Goal: Use online tool/utility: Utilize a website feature to perform a specific function

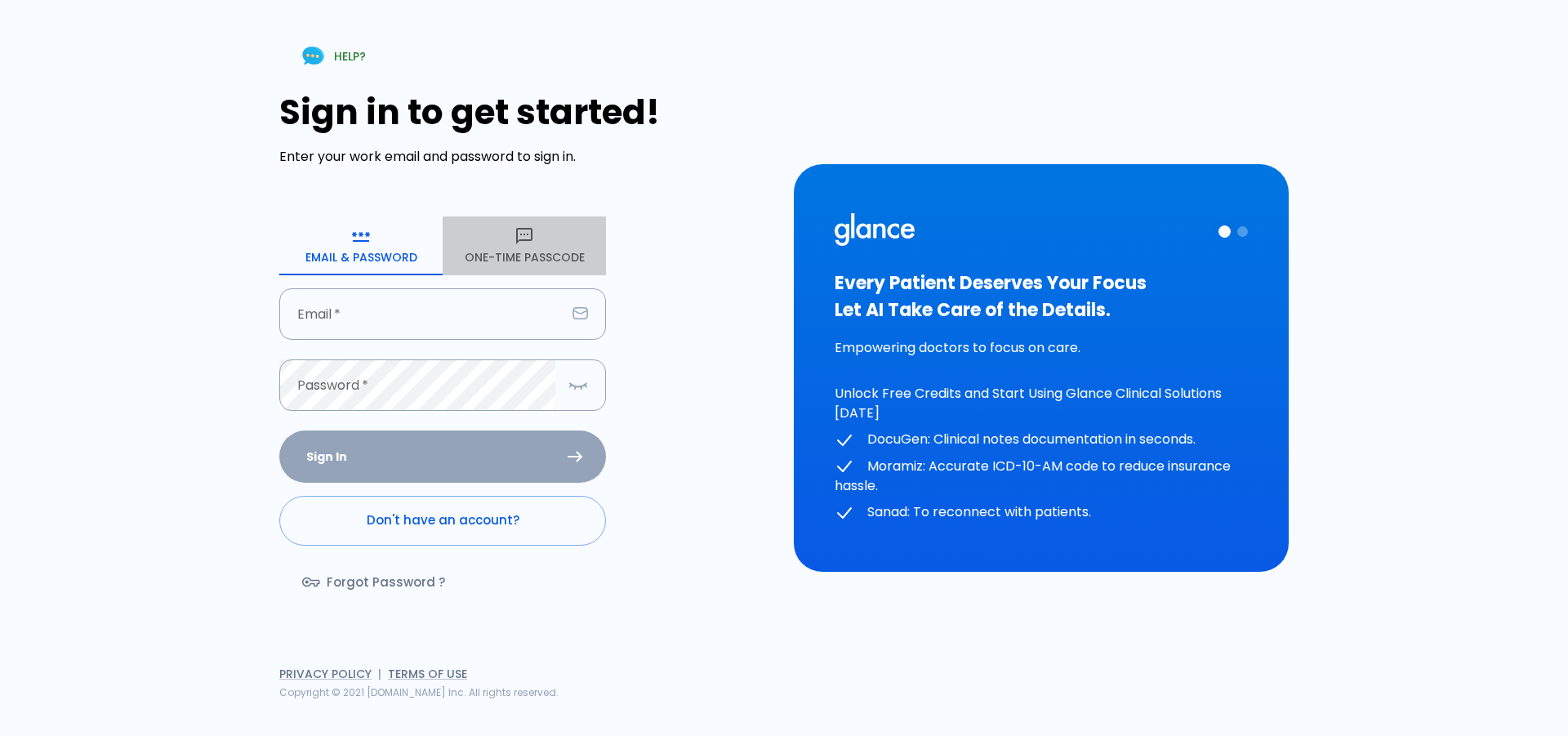
click at [497, 256] on button "One-Time Passcode" at bounding box center [524, 246] width 163 height 59
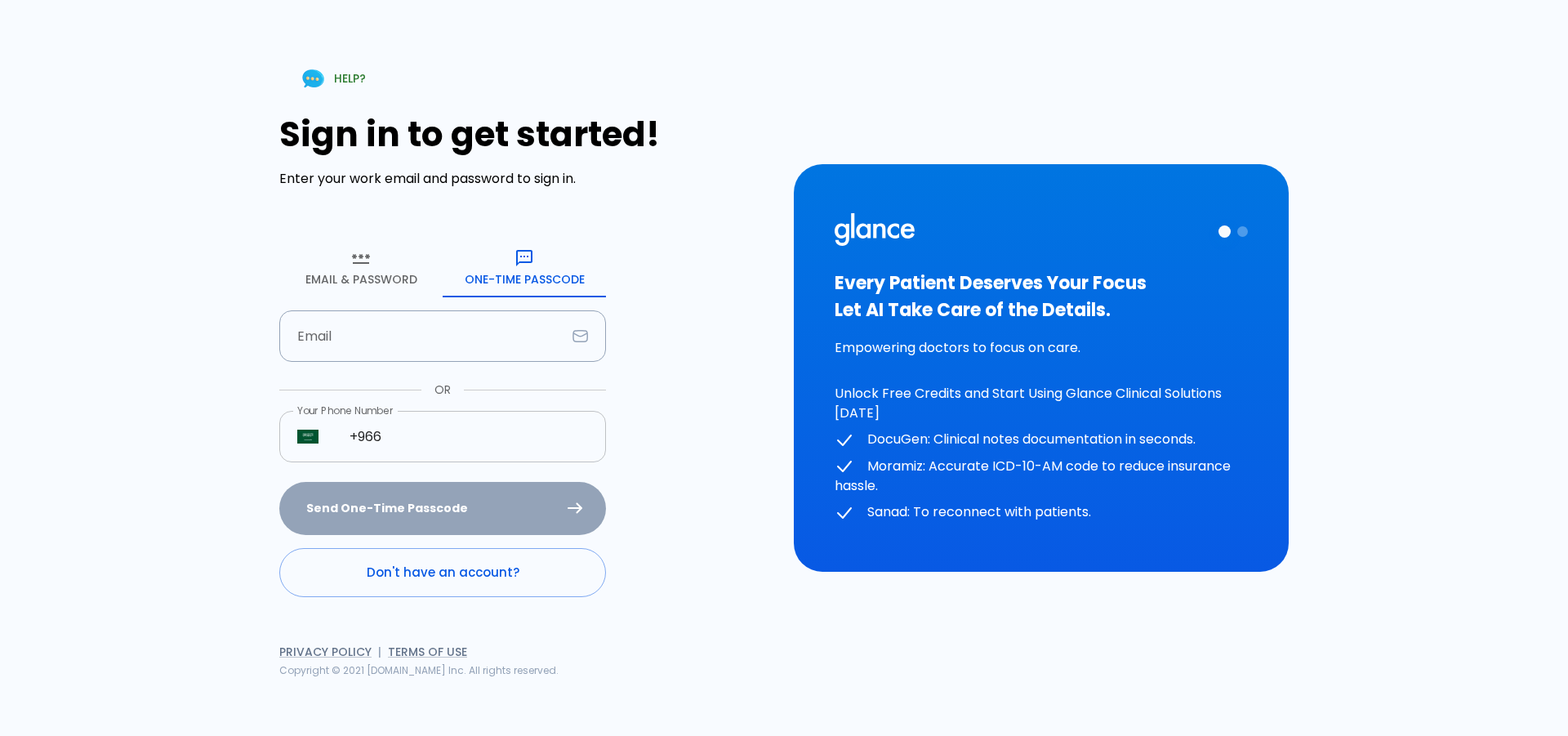
click at [411, 446] on input "+966" at bounding box center [469, 436] width 275 height 51
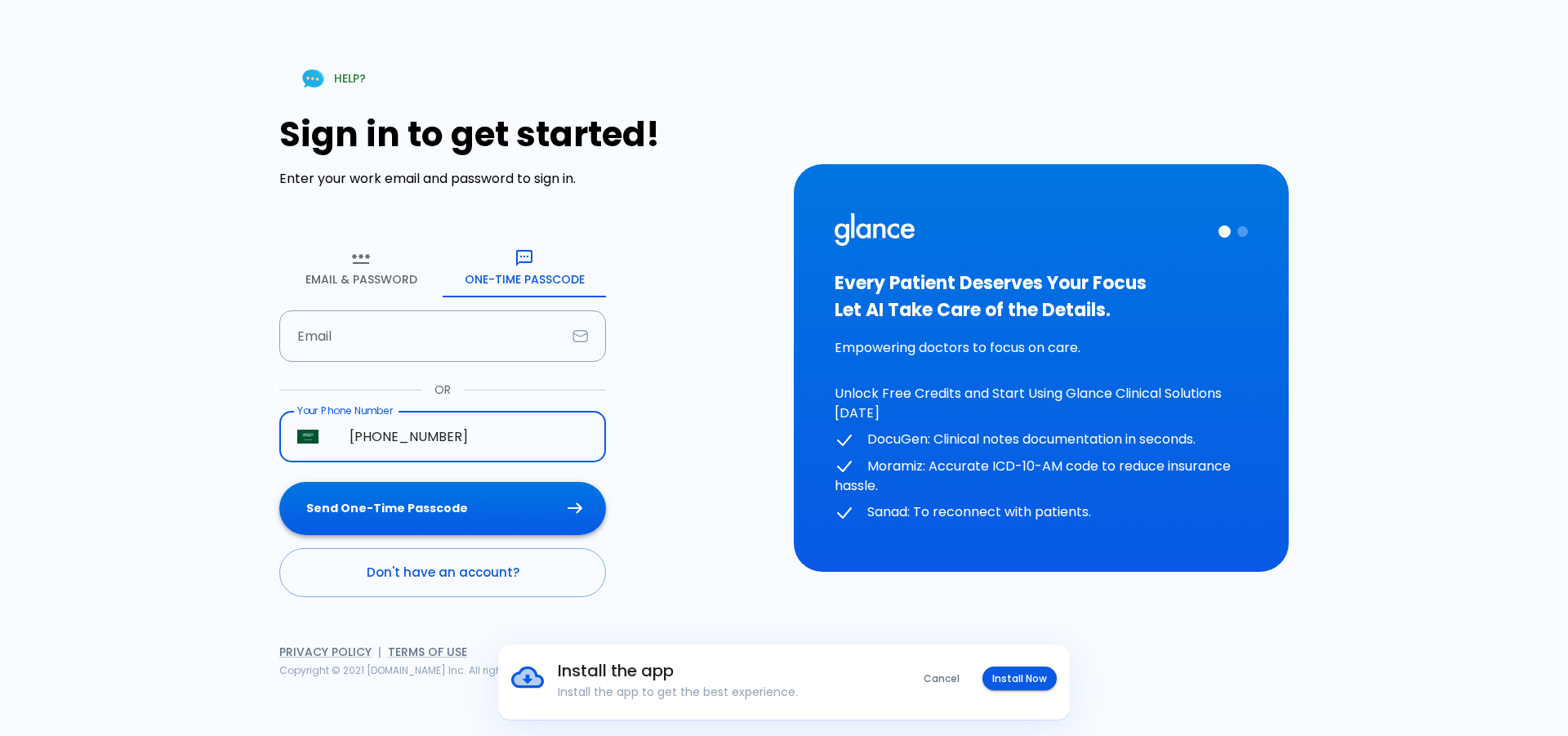
type input "[PHONE_NUMBER]"
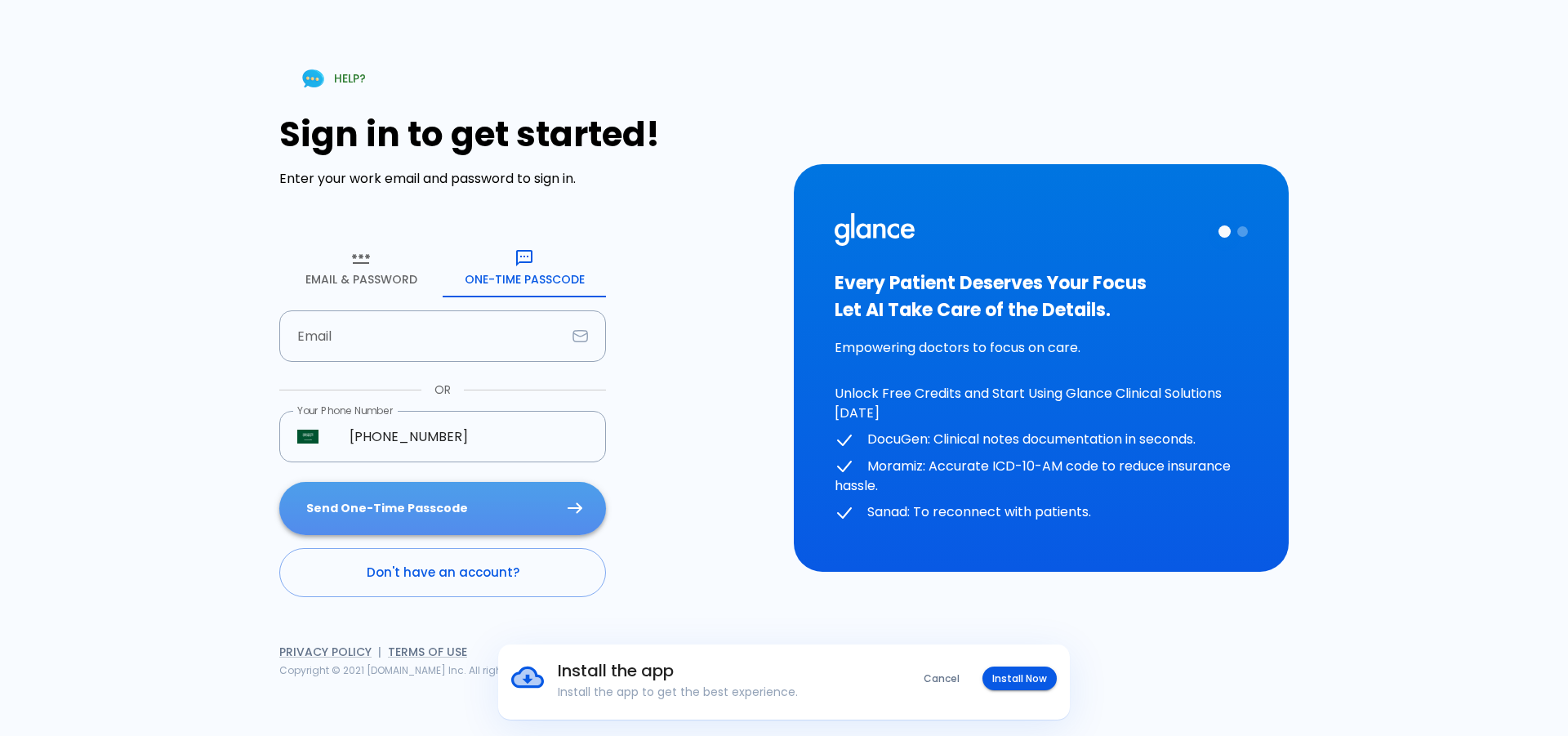
click at [425, 515] on button "Send One-Time Passcode" at bounding box center [443, 509] width 327 height 53
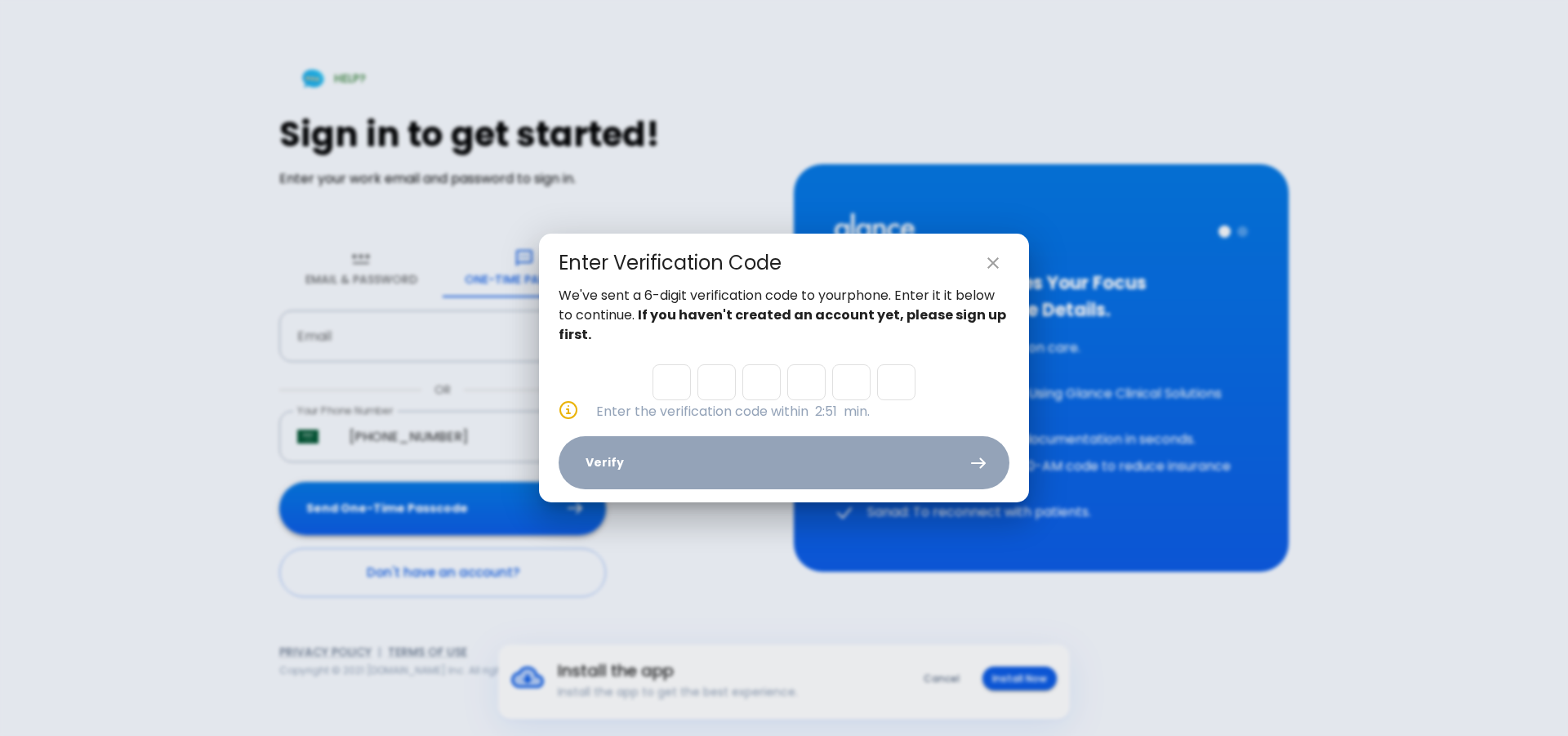
type input "0"
type input "9"
type input "4"
type input "5"
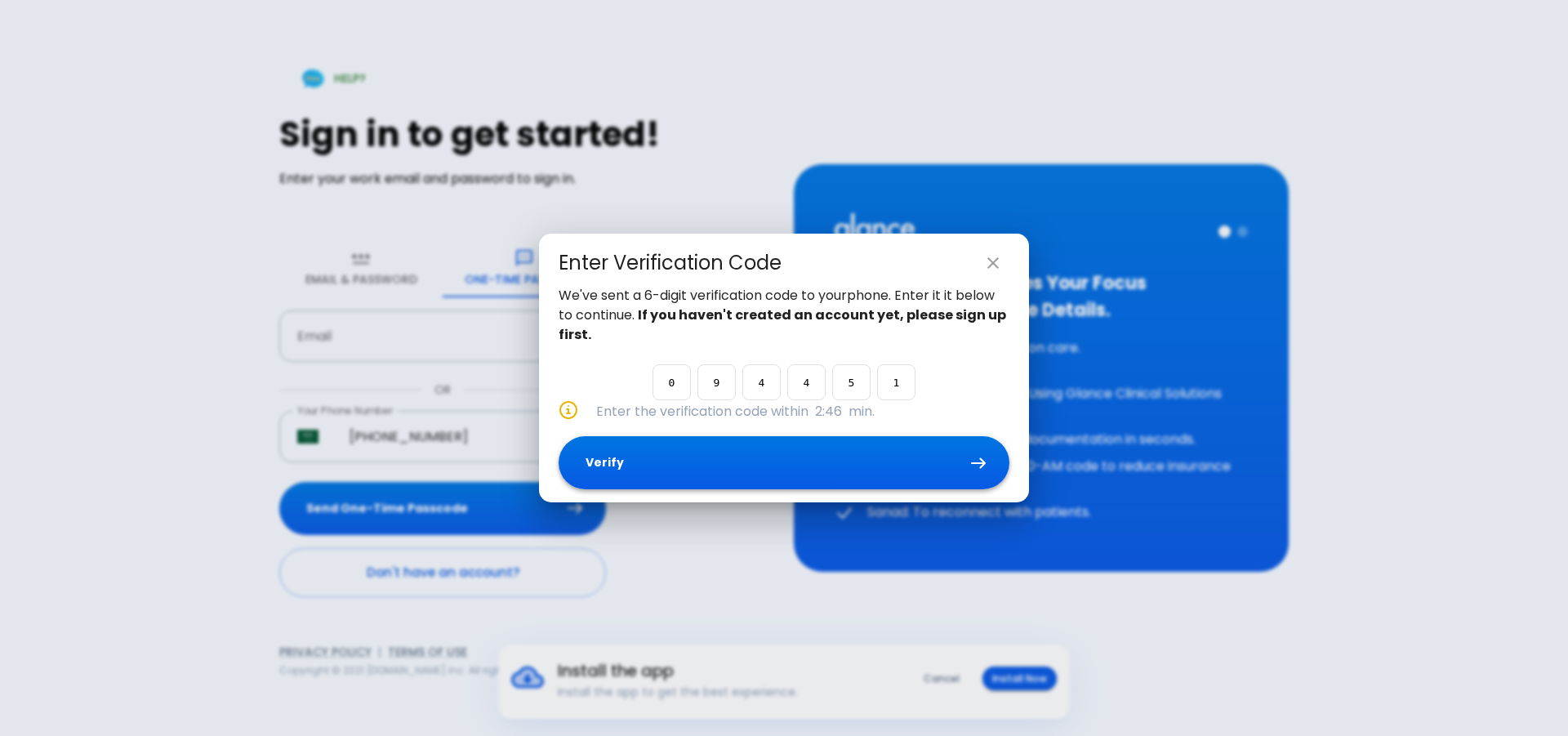
type input "1"
click at [727, 462] on button "Verify" at bounding box center [784, 462] width 450 height 53
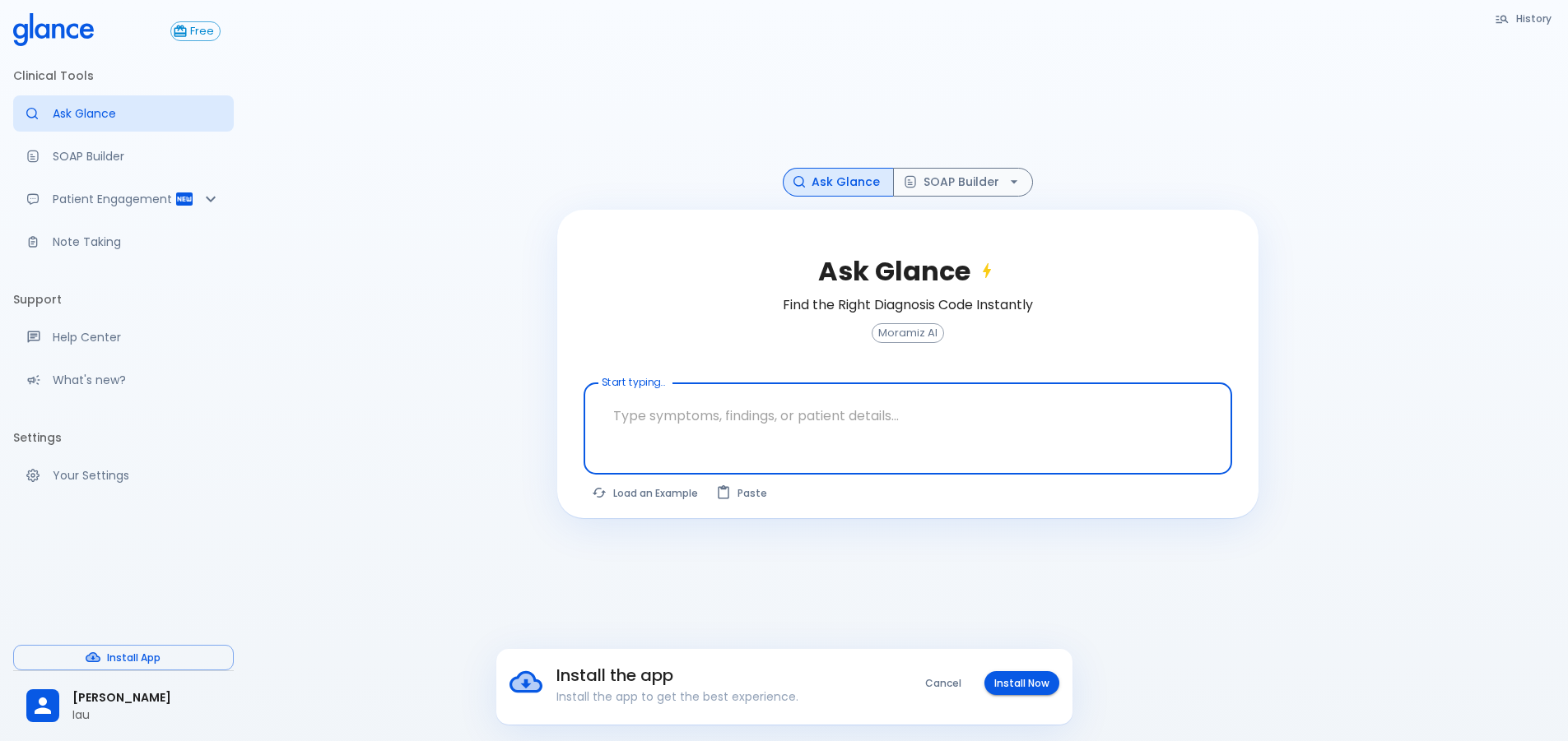
click at [863, 422] on textarea "Start typing..." at bounding box center [908, 416] width 625 height 52
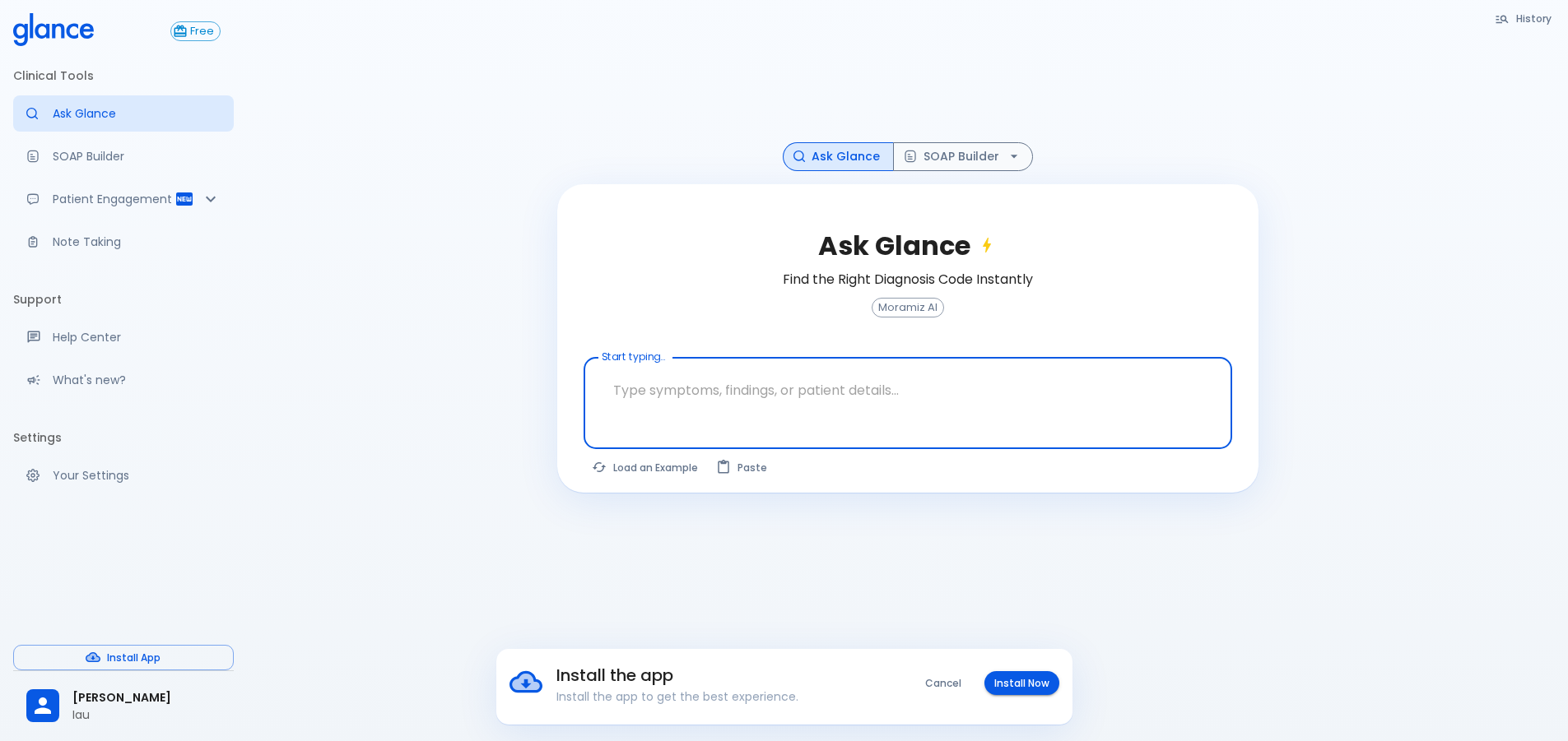
scroll to position [40, 0]
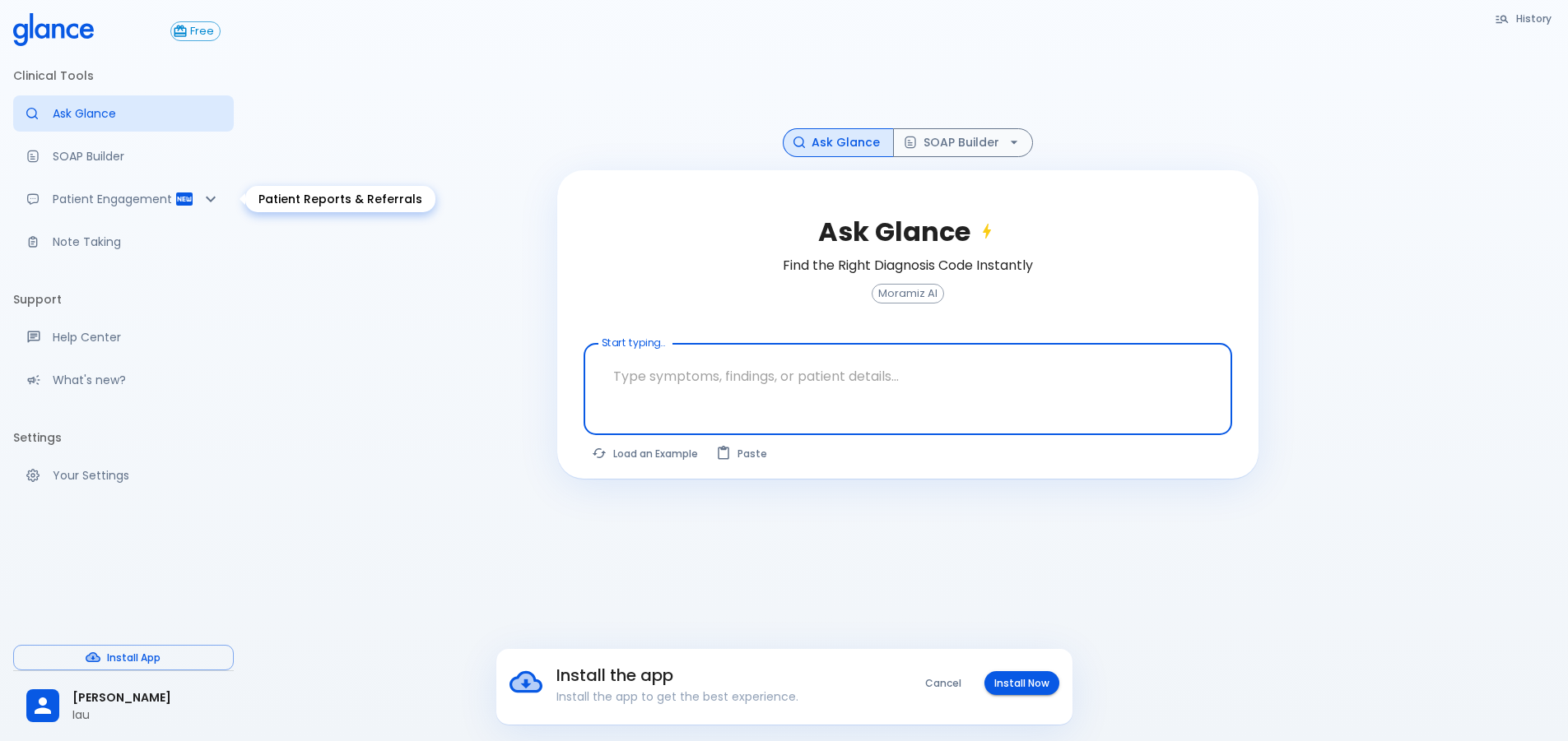
click at [123, 204] on p "Patient Engagement" at bounding box center [113, 199] width 122 height 17
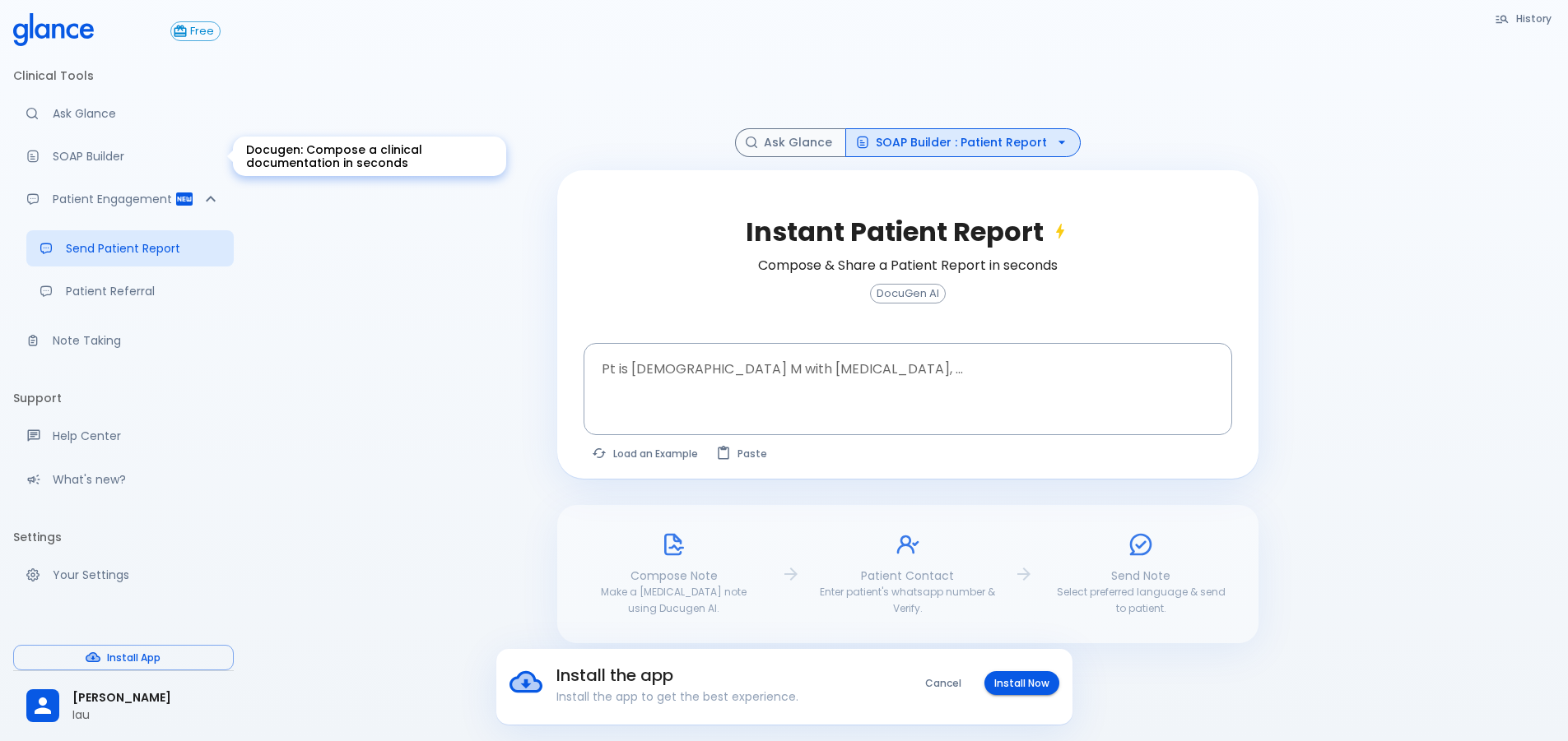
click at [126, 157] on p "SOAP Builder" at bounding box center [136, 156] width 168 height 17
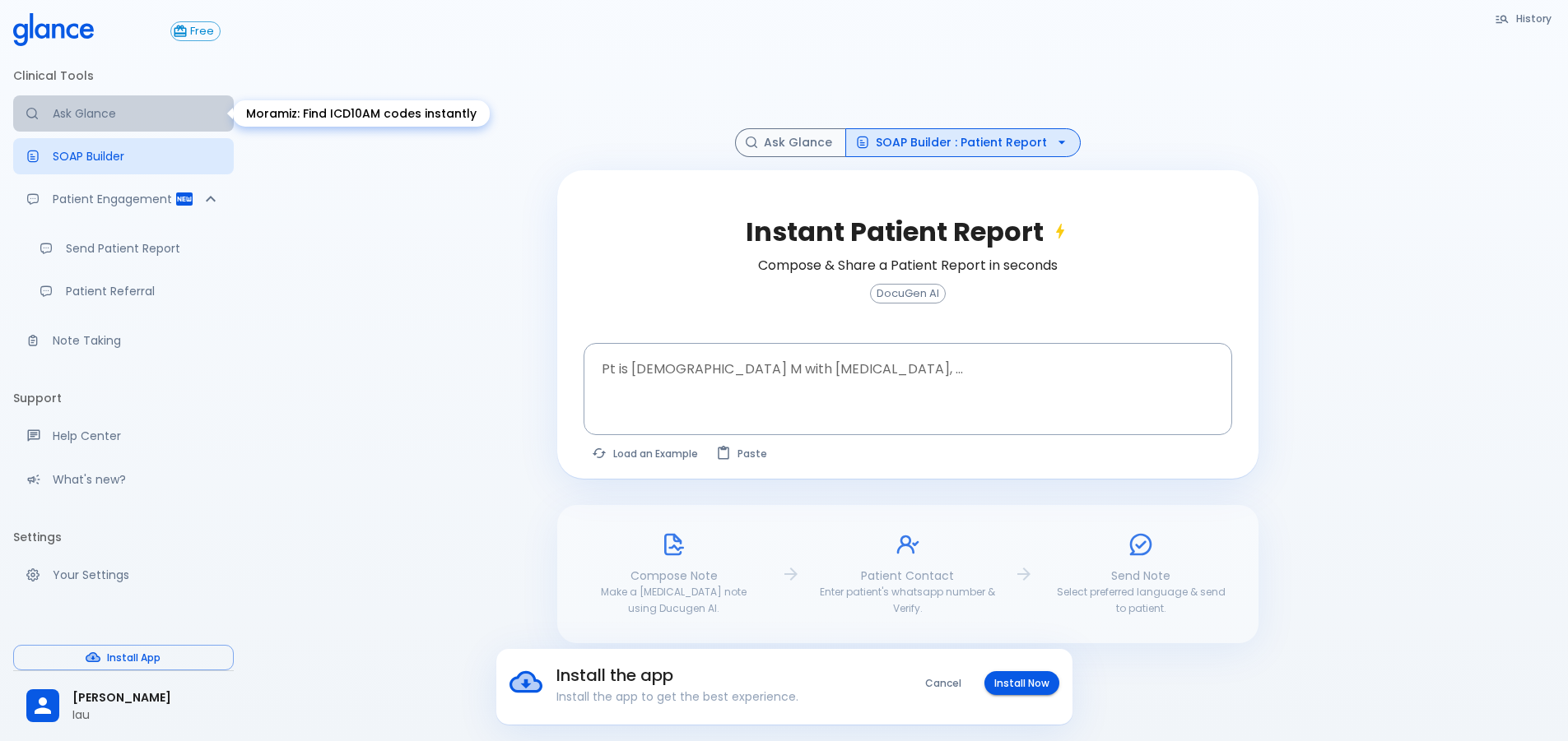
click at [127, 125] on link "Ask Glance" at bounding box center [124, 113] width 220 height 36
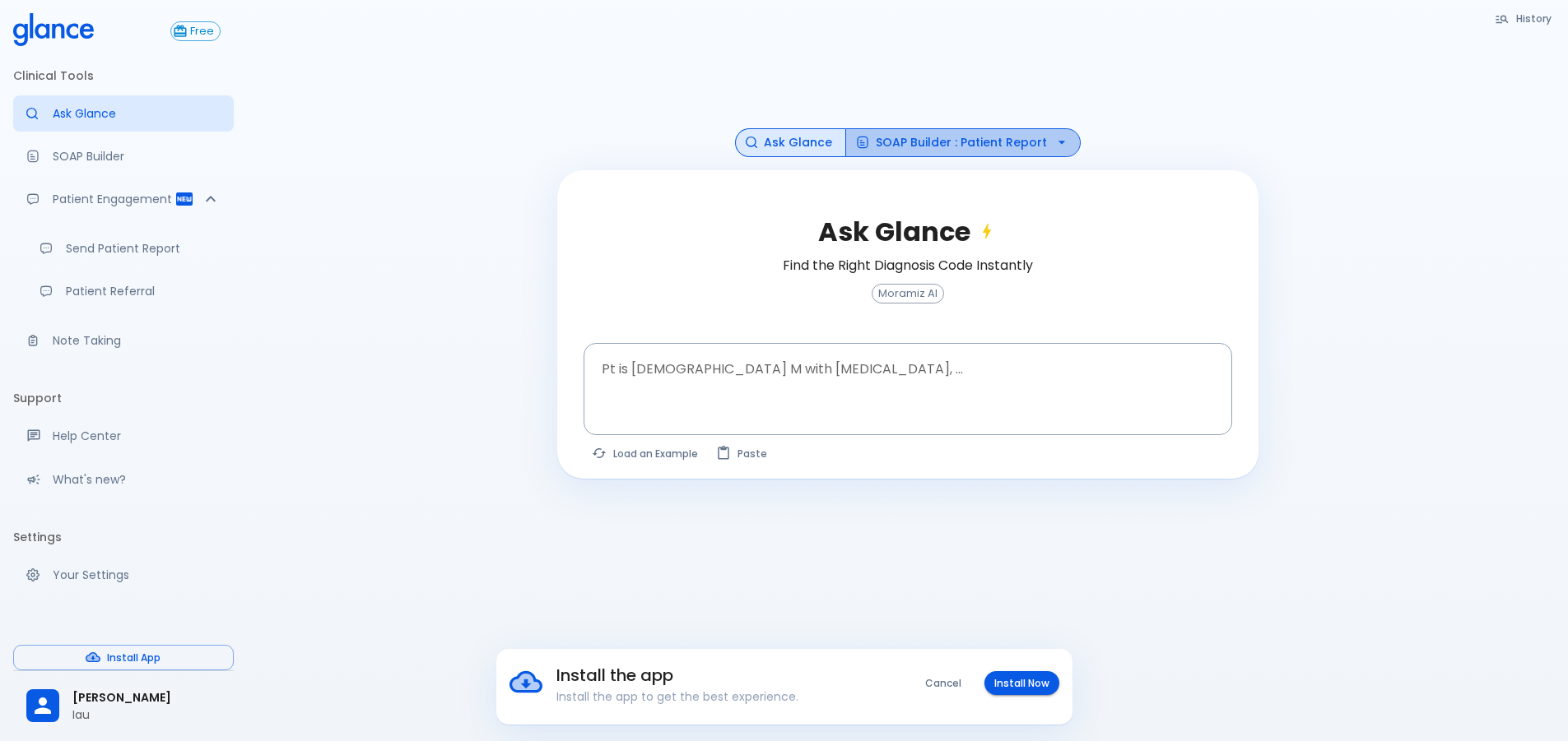
click at [1001, 145] on button "SOAP Builder : Patient Report" at bounding box center [963, 143] width 236 height 29
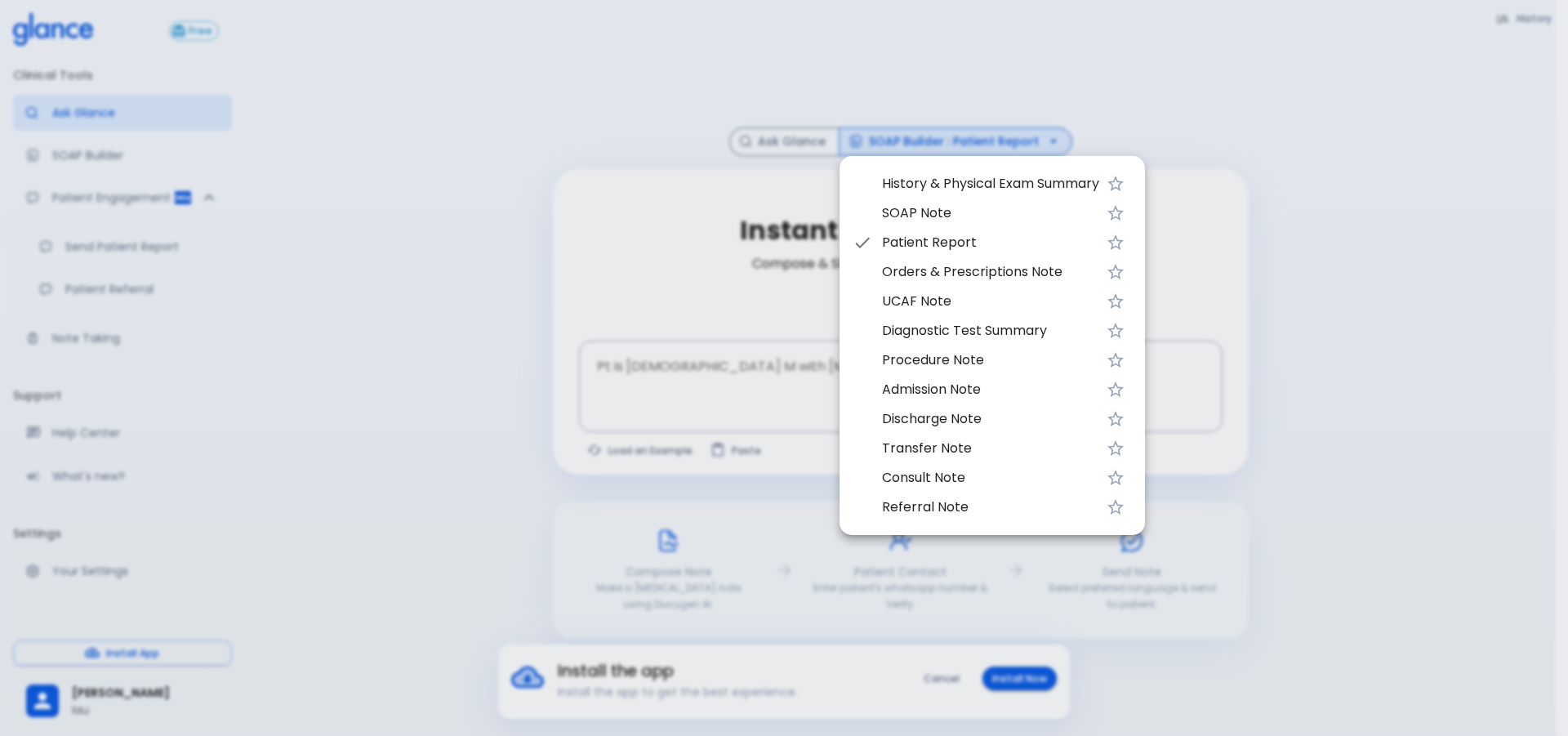
click at [897, 301] on span "UCAF Note" at bounding box center [991, 302] width 218 height 19
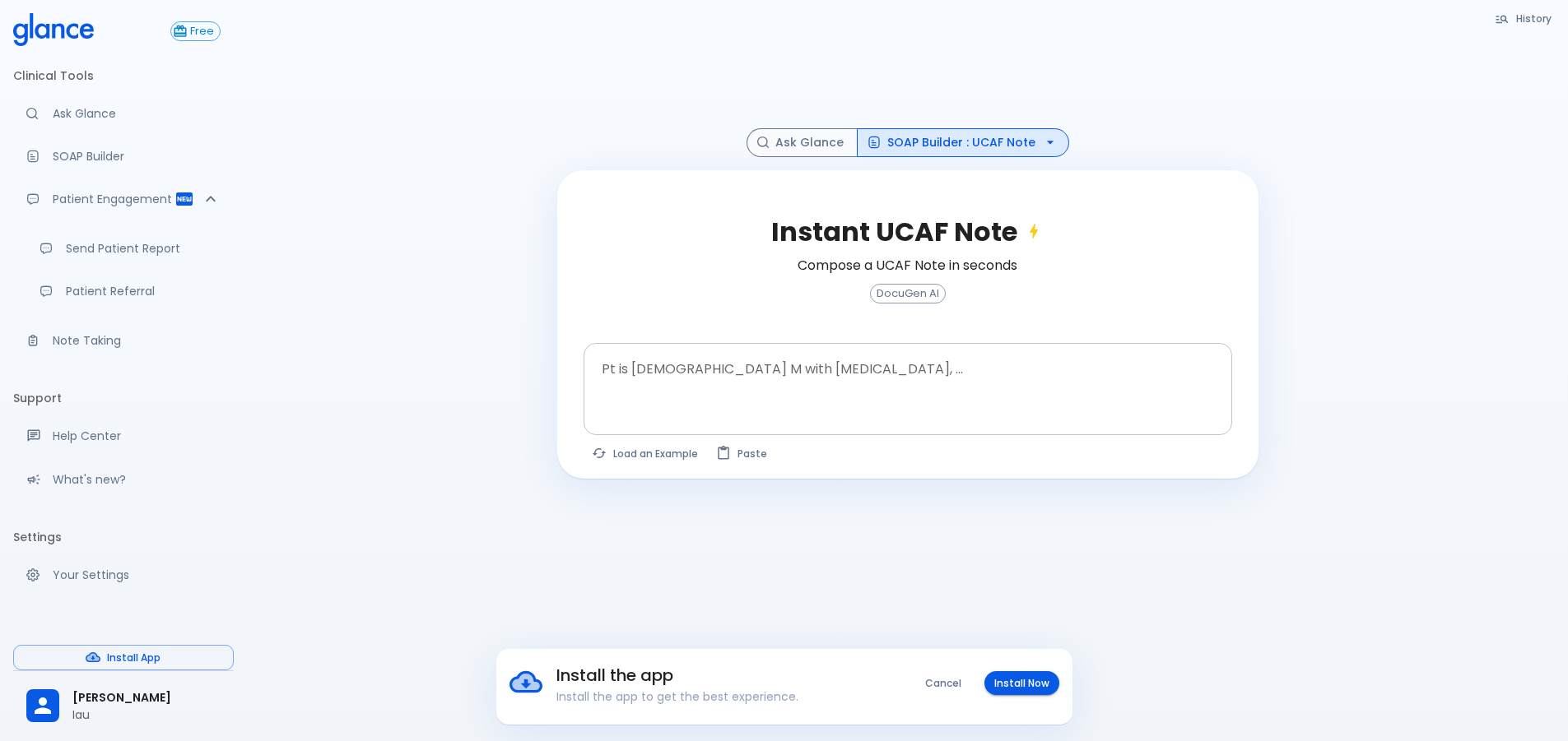
click at [713, 385] on textarea "Pt is [DEMOGRAPHIC_DATA] M with [MEDICAL_DATA], ..." at bounding box center [908, 376] width 625 height 52
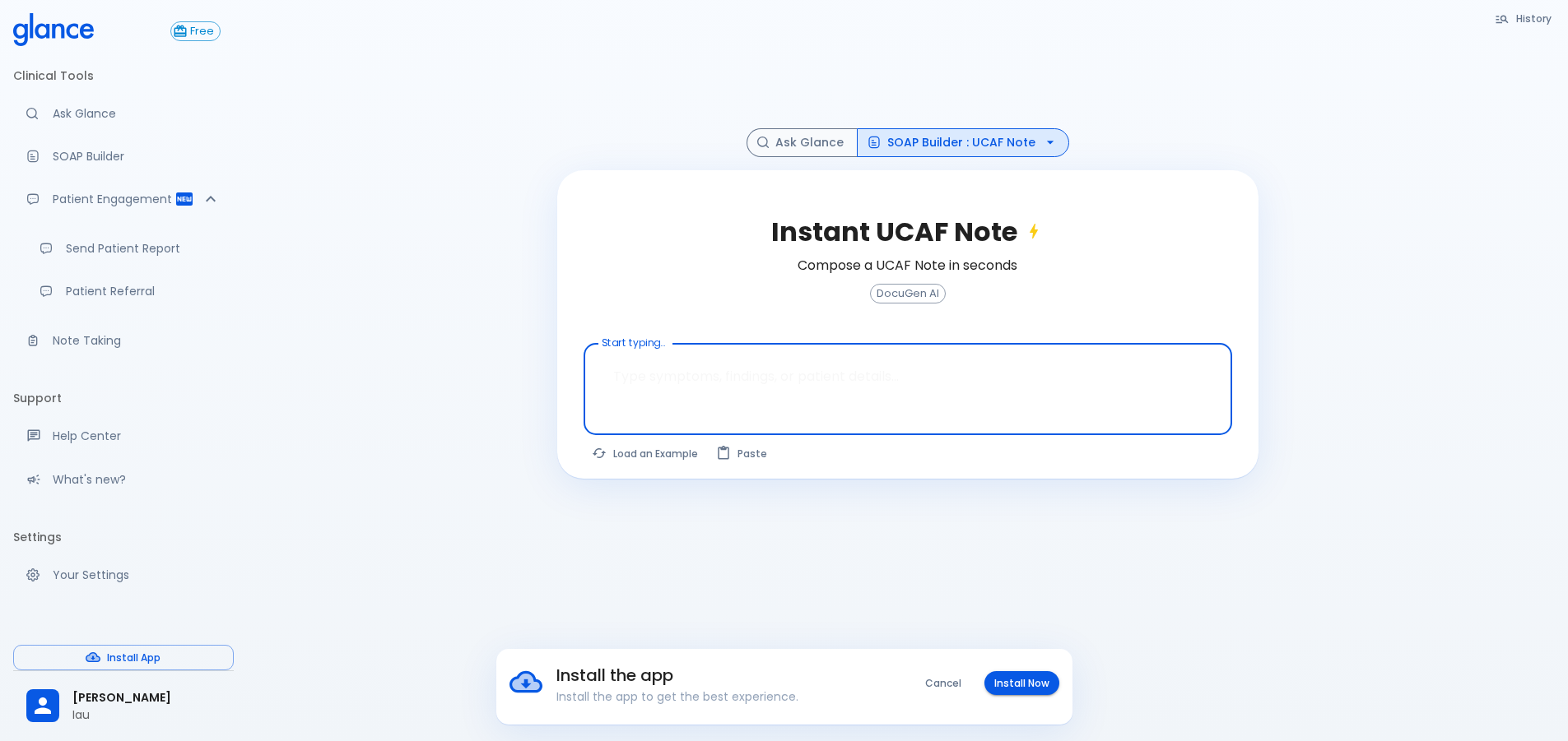
paste textarea "Patient complain of dizziness during her period she was aborted before 4 months…"
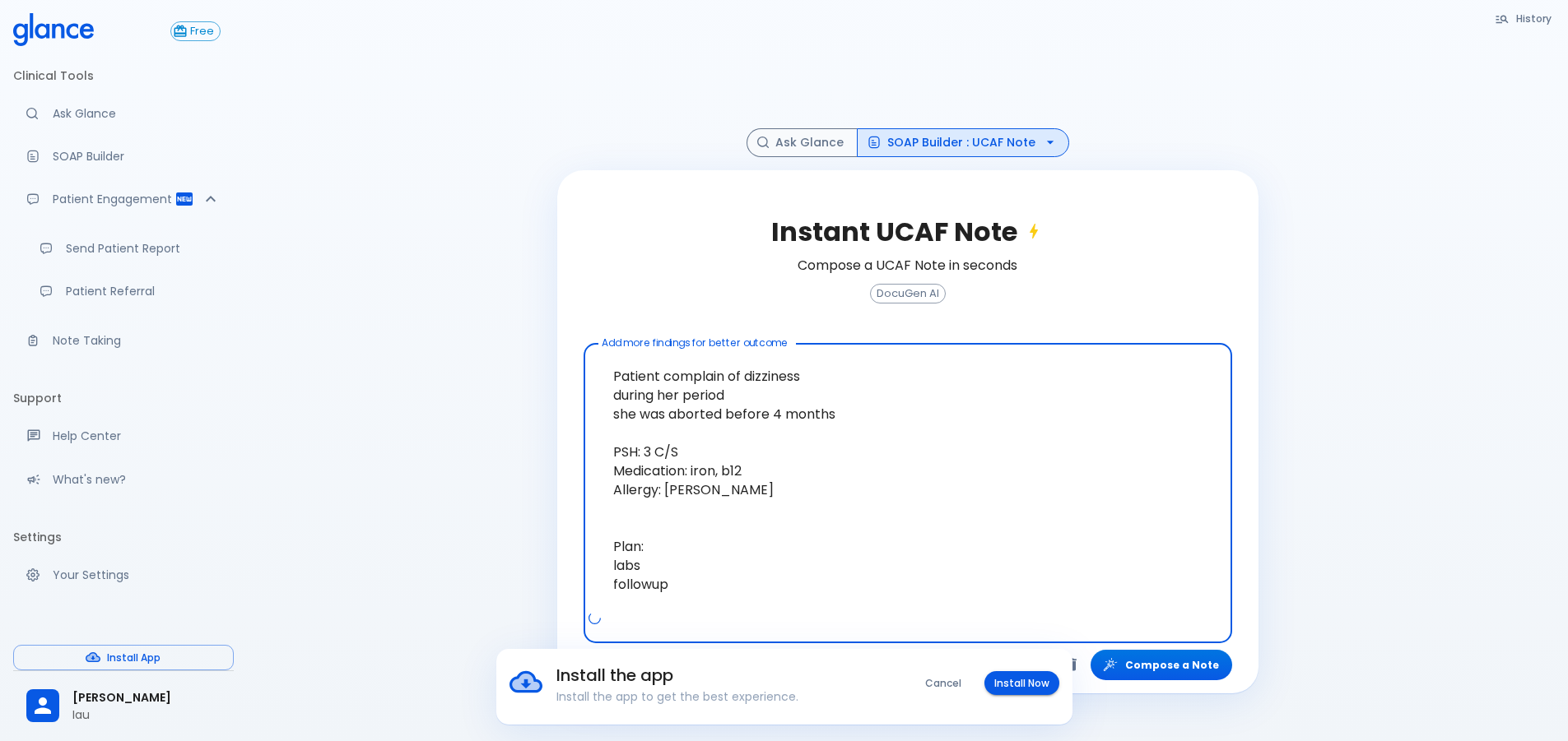
click at [740, 373] on textarea "Patient complain of dizziness during her period she was aborted before 4 months…" at bounding box center [908, 480] width 625 height 260
drag, startPoint x: 613, startPoint y: 399, endPoint x: 615, endPoint y: 414, distance: 15.1
click at [613, 399] on textarea "Patient complain of postural dizziness during her period she was aborted before…" at bounding box center [908, 480] width 625 height 260
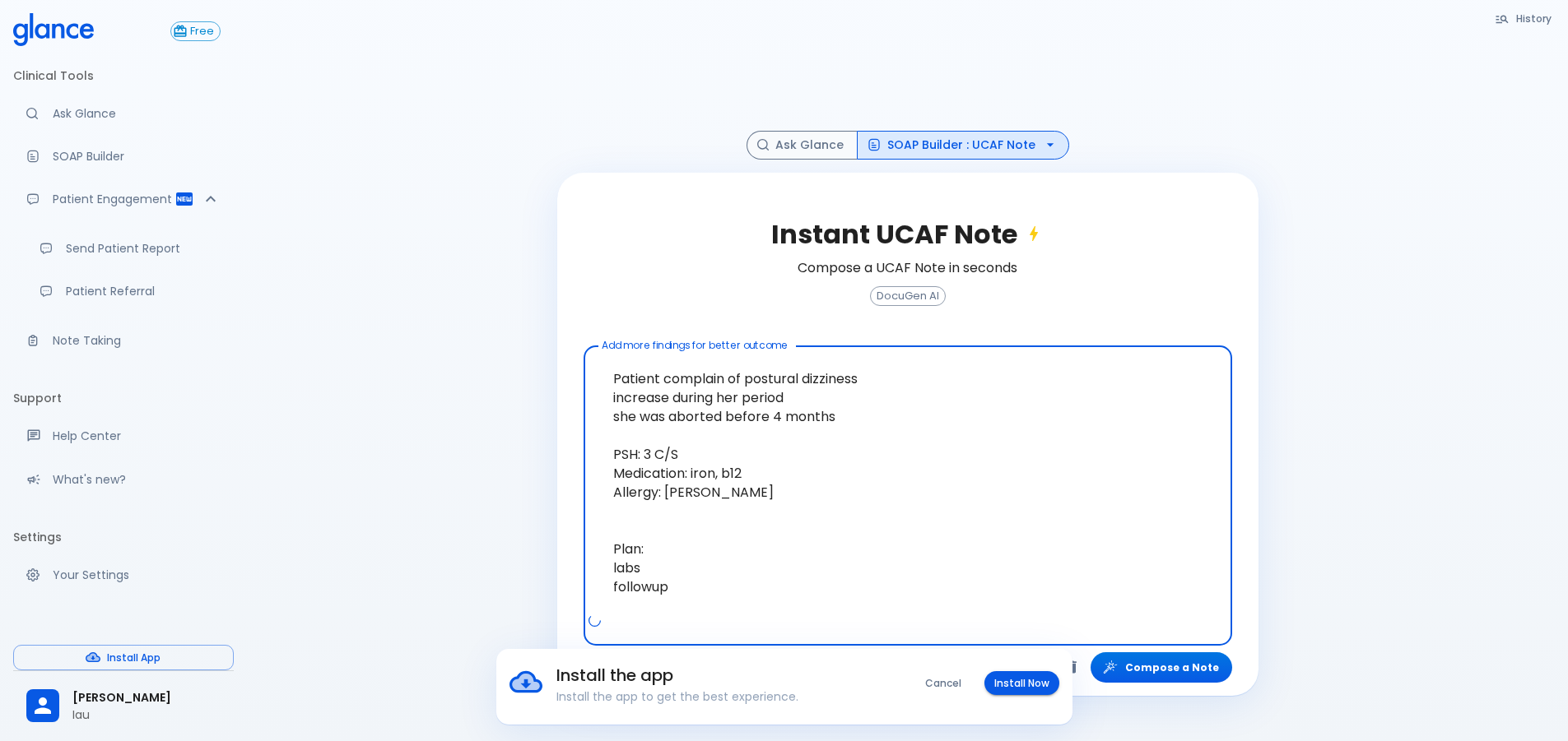
scroll to position [40, 0]
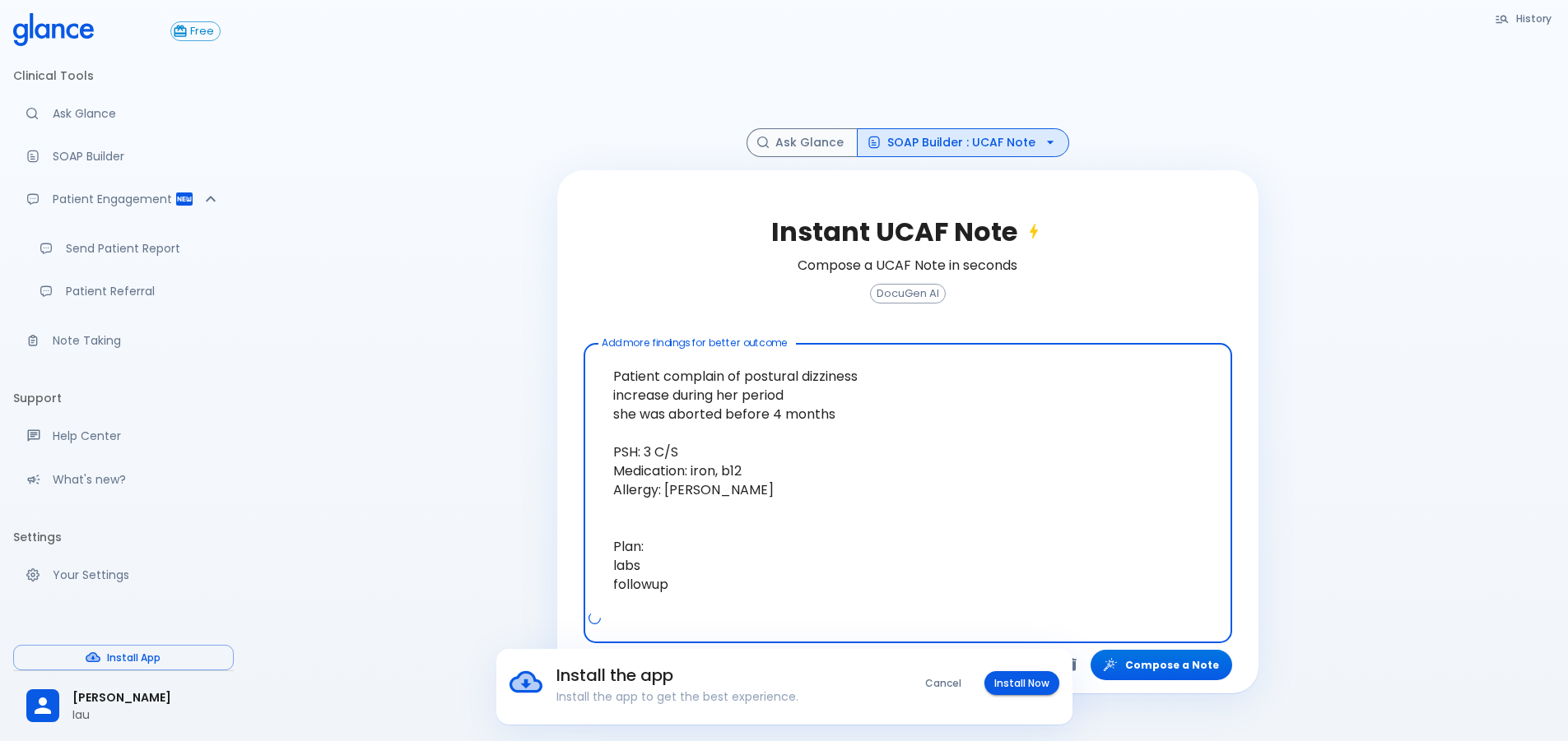
click at [715, 435] on textarea "Patient complain of postural dizziness increase during her period she was abort…" at bounding box center [908, 480] width 625 height 260
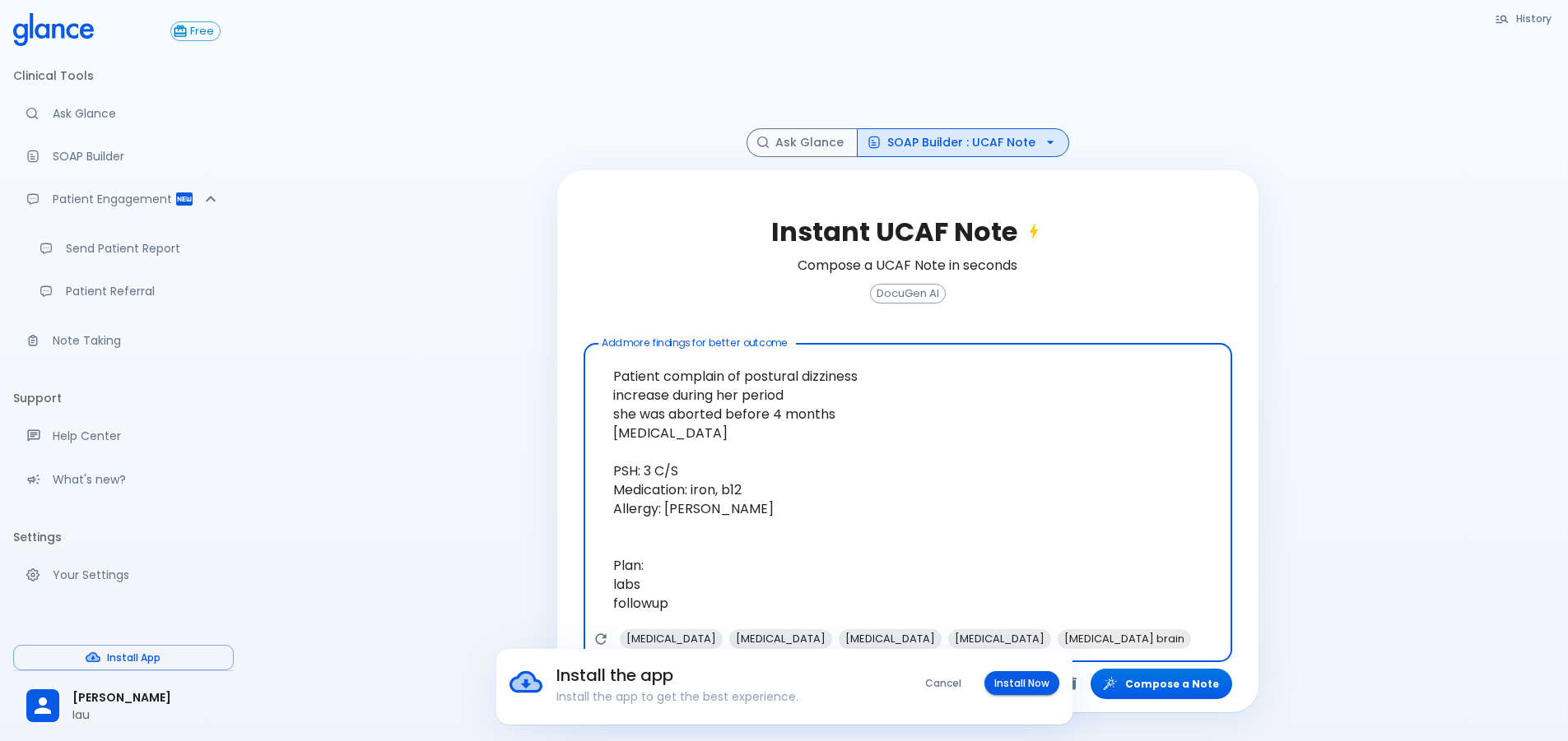
click at [804, 503] on textarea "Patient complain of postural dizziness increase during her period she was abort…" at bounding box center [908, 490] width 625 height 278
drag, startPoint x: 680, startPoint y: 604, endPoint x: 645, endPoint y: 579, distance: 43.0
click at [645, 579] on textarea "Patient complain of postural dizziness increase during her period she was abort…" at bounding box center [908, 490] width 625 height 278
click at [645, 580] on textarea "Patient complain of postural dizziness increase during her period she was abort…" at bounding box center [908, 490] width 625 height 278
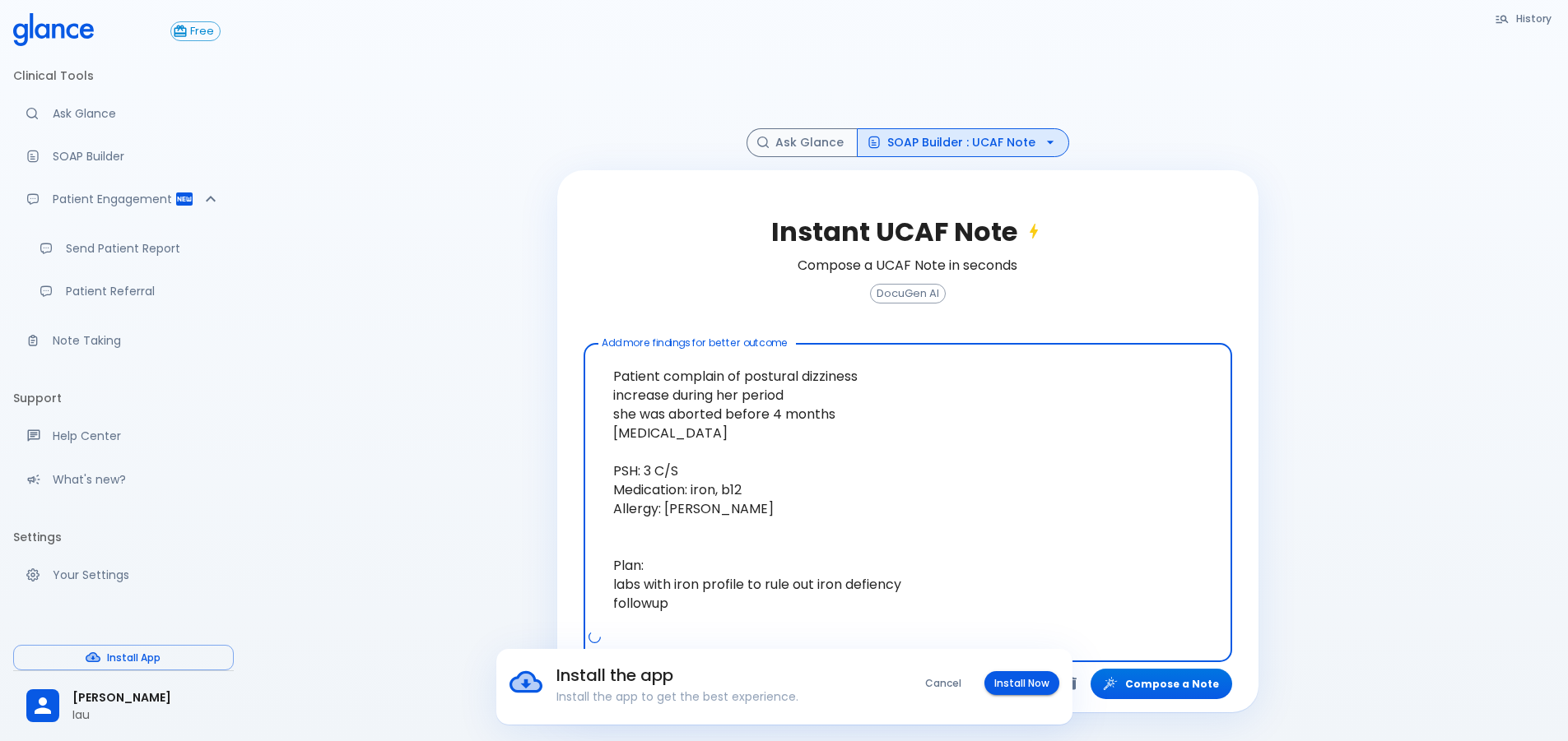
type textarea "Patient complain of postural dizziness increase during her period she was abort…"
click at [1387, 645] on div "History Ask Glance SOAP Builder : UCAF Note Instant UCAF Note Compose a UCAF No…" at bounding box center [908, 351] width 1321 height 781
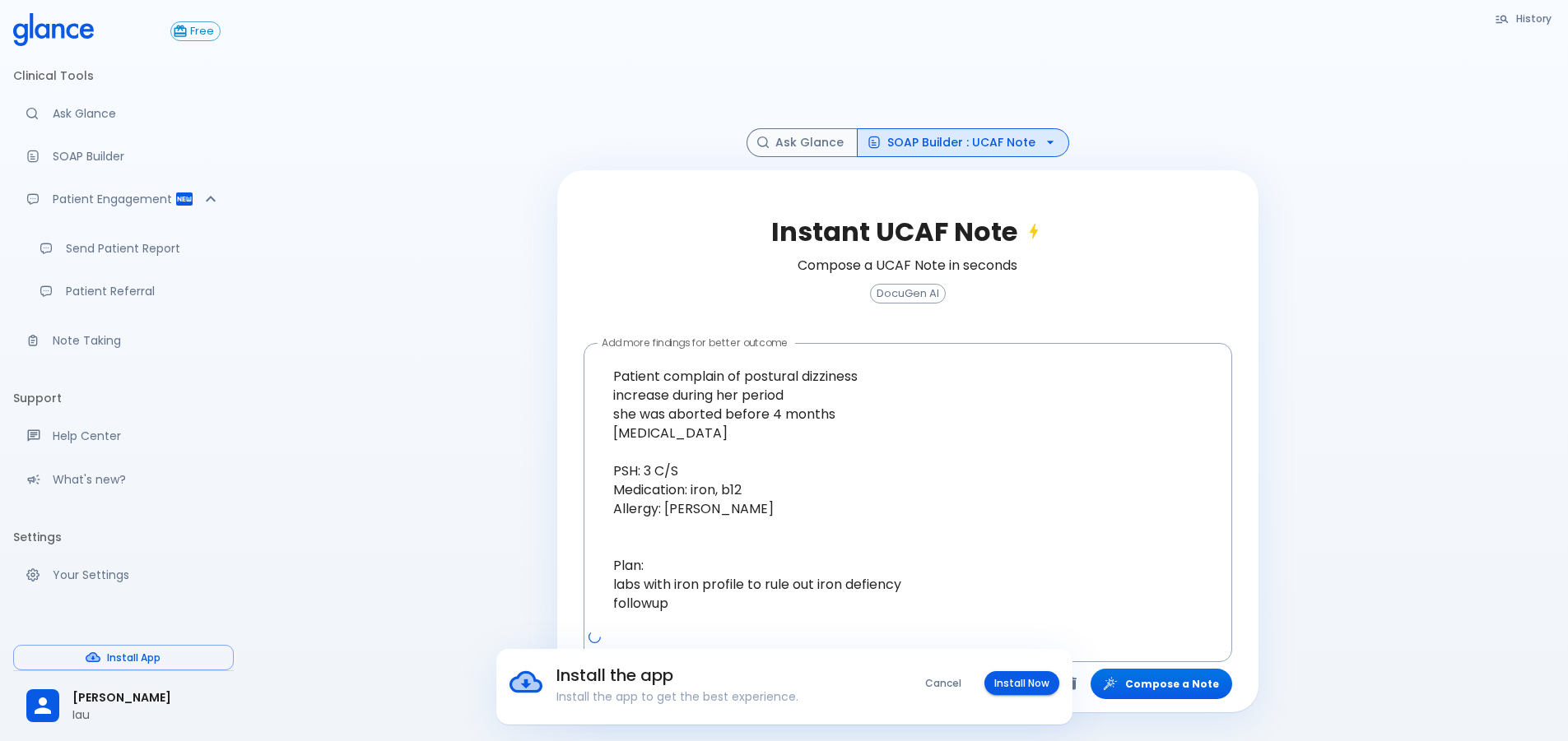
click at [1171, 688] on div "Install the app Install the app to get the best experience. Cancel Install Now" at bounding box center [784, 687] width 1568 height 76
click at [391, 476] on div "History Ask Glance SOAP Builder : UCAF Note Instant UCAF Note Compose a UCAF No…" at bounding box center [908, 351] width 1321 height 781
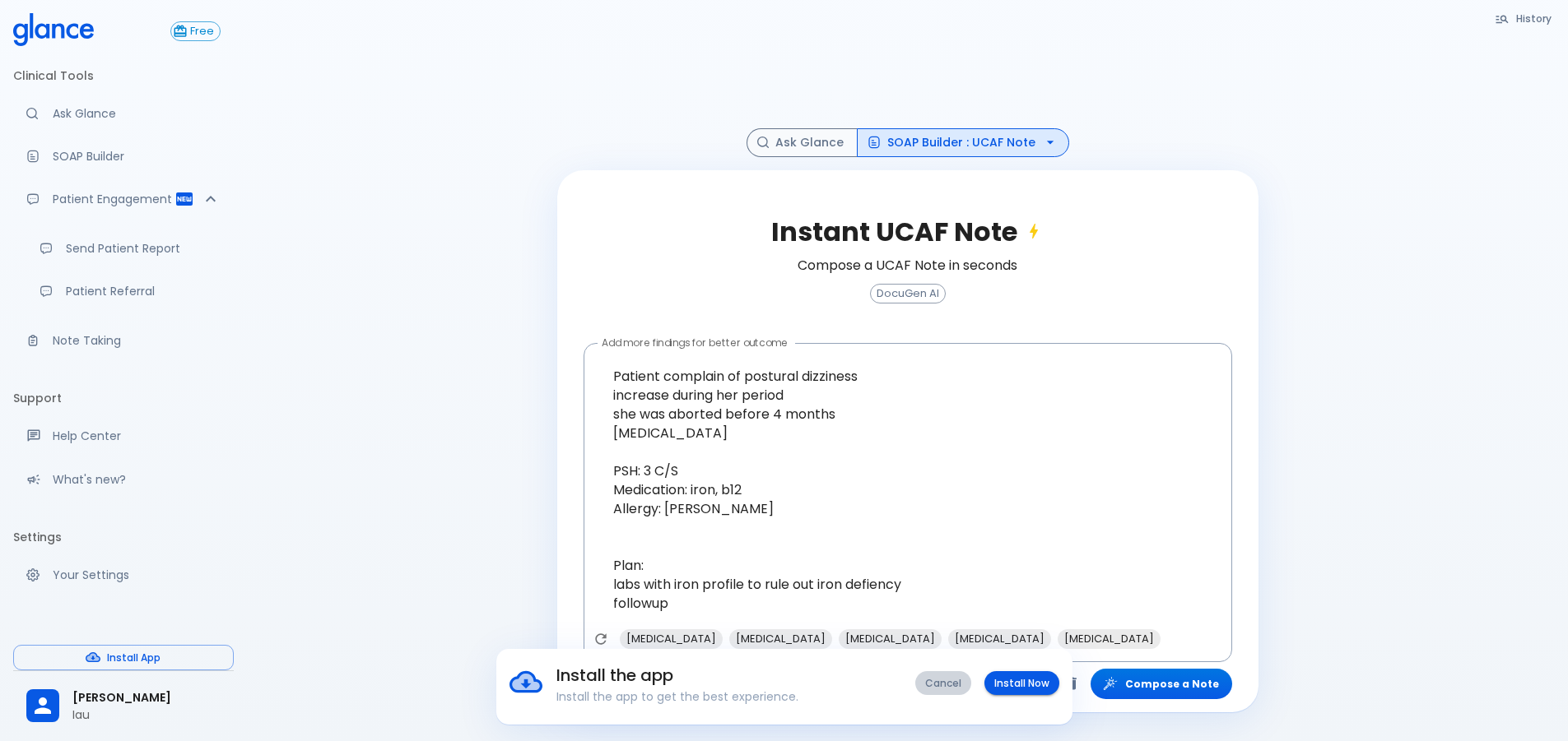
click at [951, 689] on button "Cancel" at bounding box center [943, 684] width 56 height 24
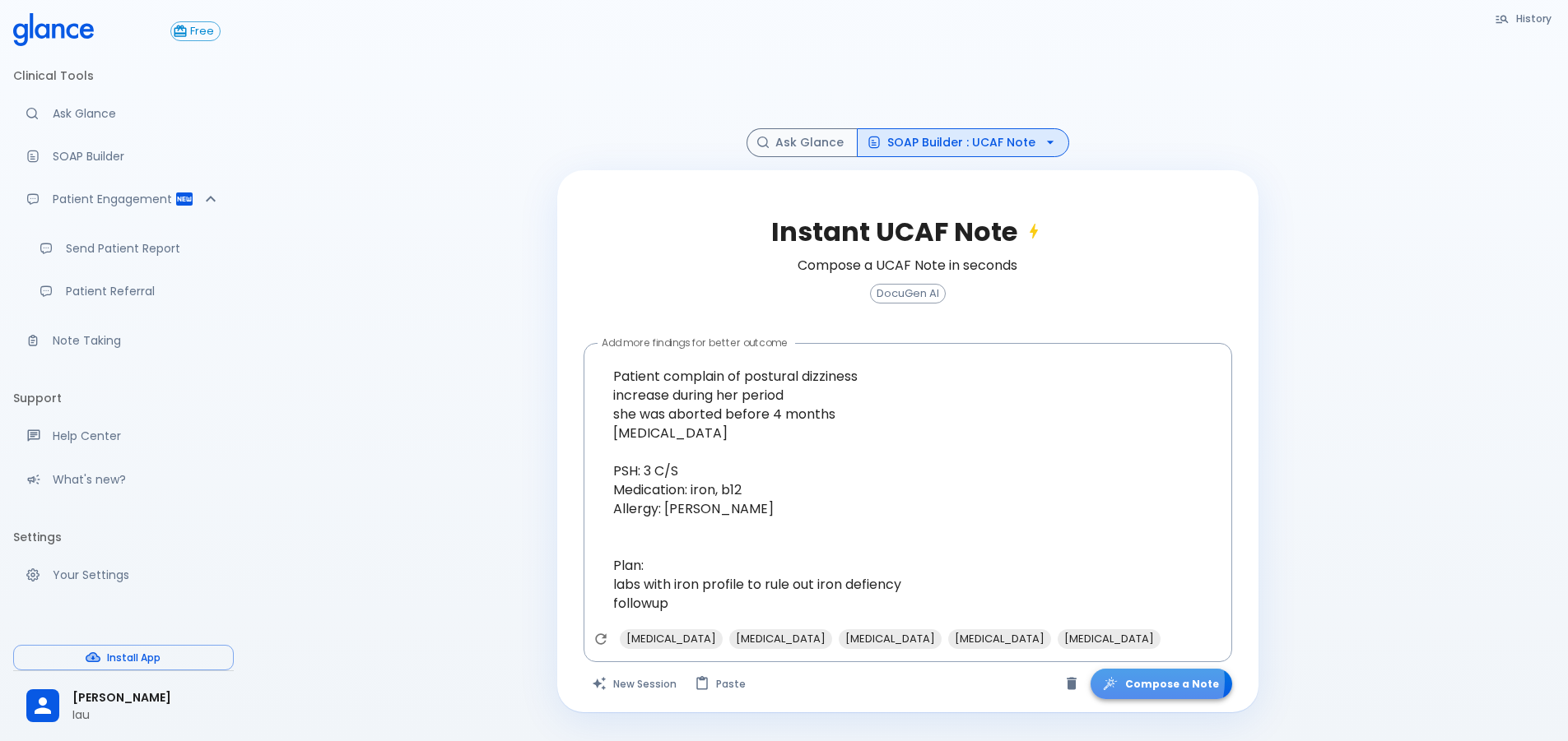
click at [1151, 683] on button "Compose a Note" at bounding box center [1161, 684] width 141 height 30
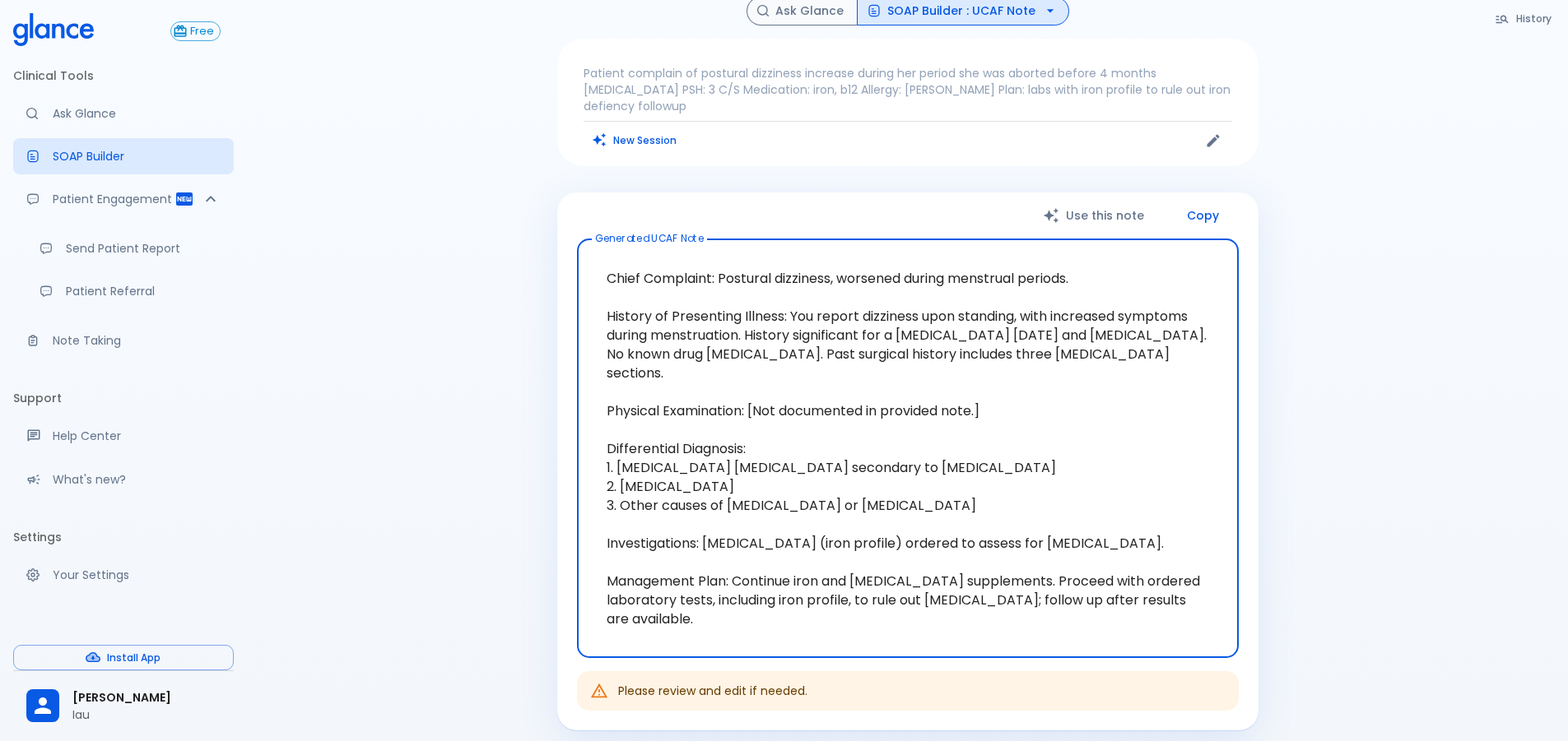
scroll to position [40, 0]
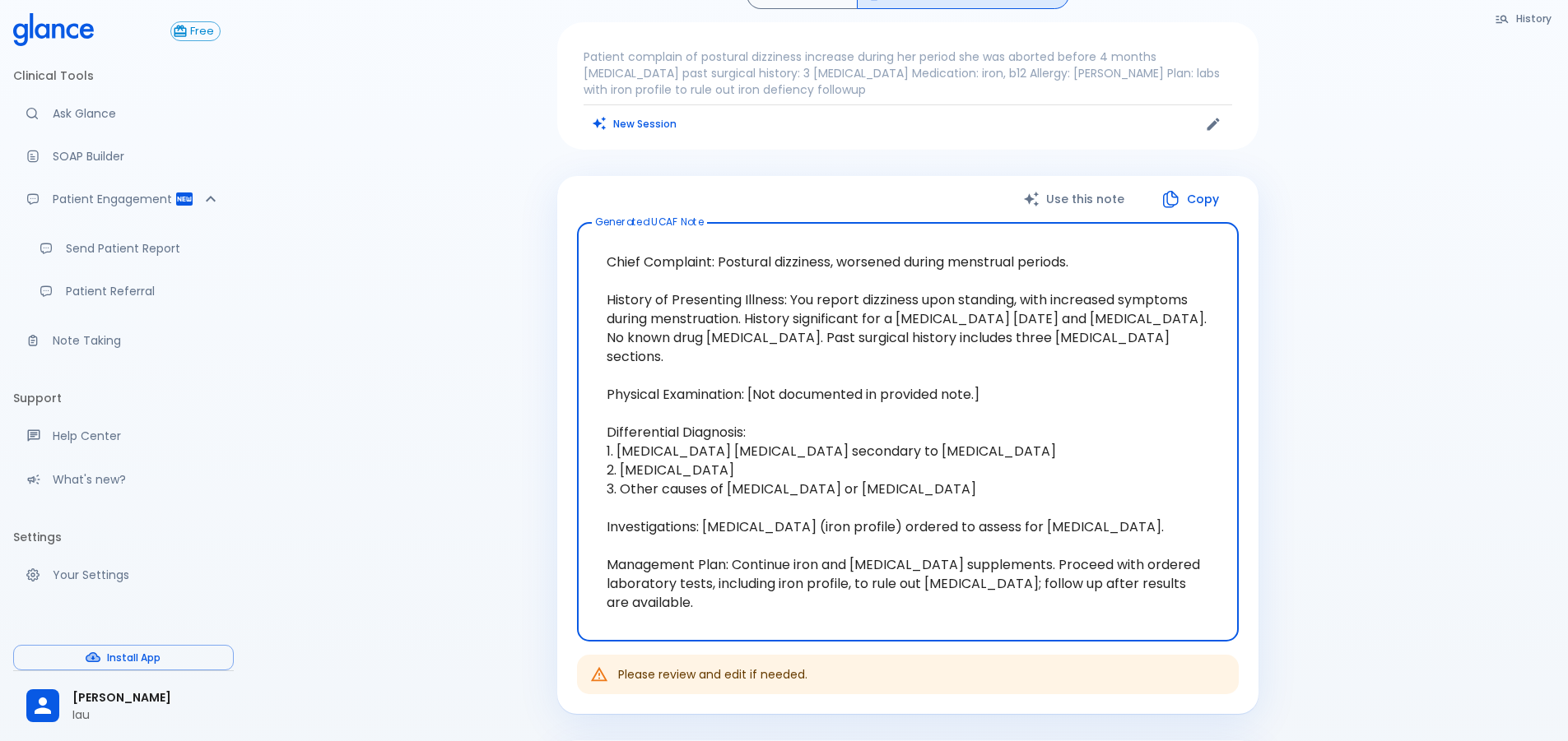
click at [792, 283] on textarea "Chief Complaint: Postural dizziness, worsened during menstrual periods. History…" at bounding box center [908, 432] width 639 height 392
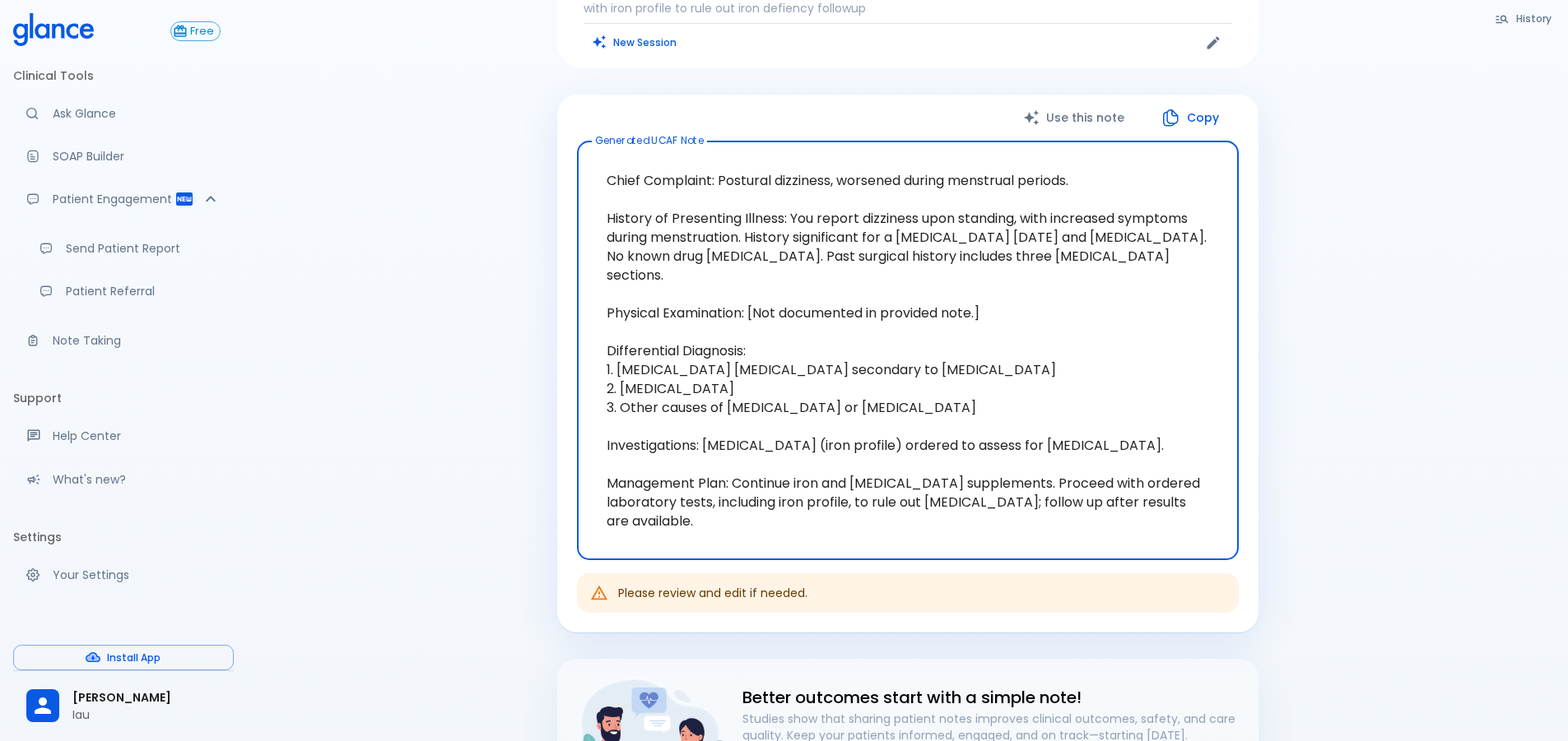
scroll to position [122, 0]
drag, startPoint x: 610, startPoint y: 238, endPoint x: 719, endPoint y: 539, distance: 320.1
click at [912, 570] on div "Use this note Copy Generated UCAF Note Chief Complaint: Postural dizziness, wor…" at bounding box center [908, 362] width 701 height 538
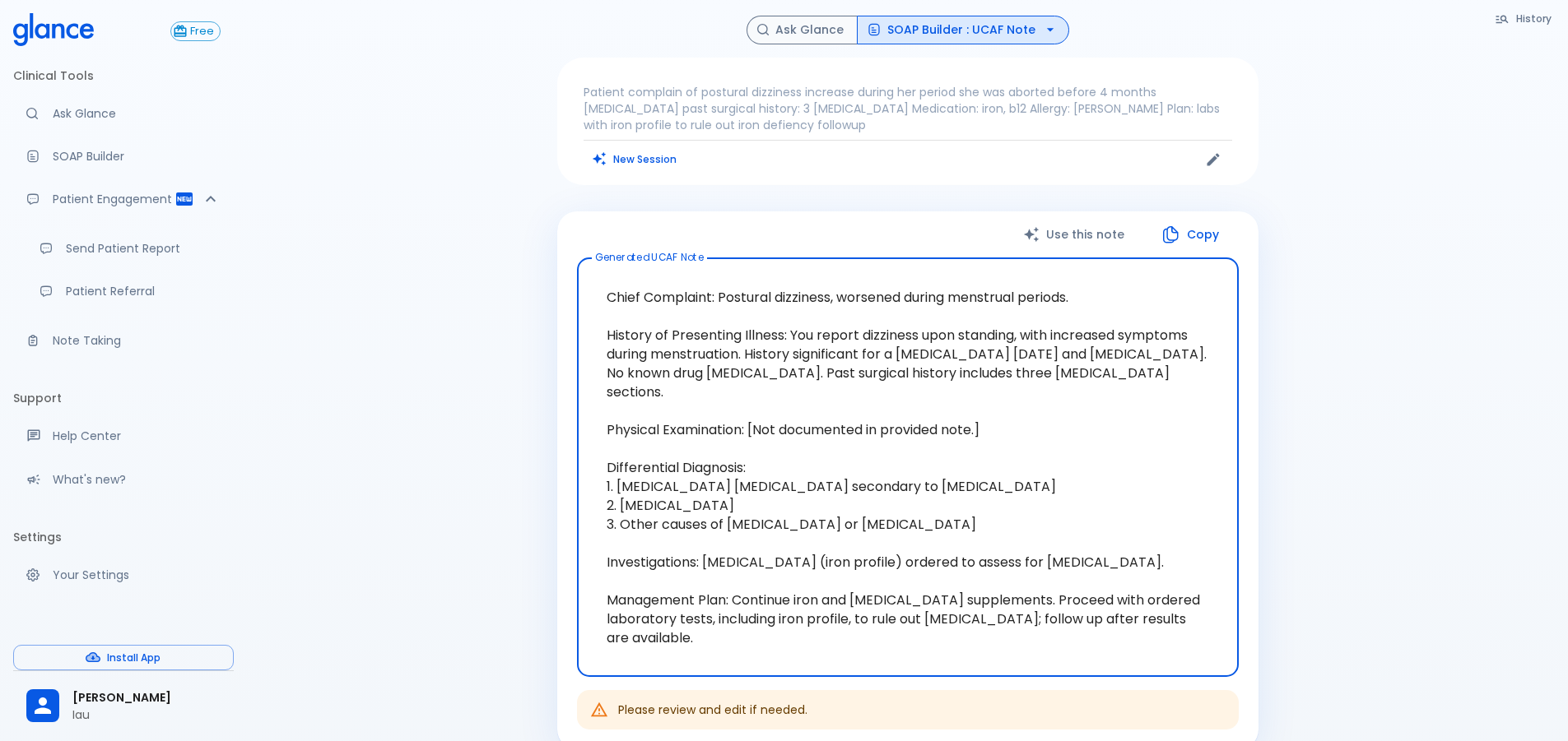
scroll to position [0, 0]
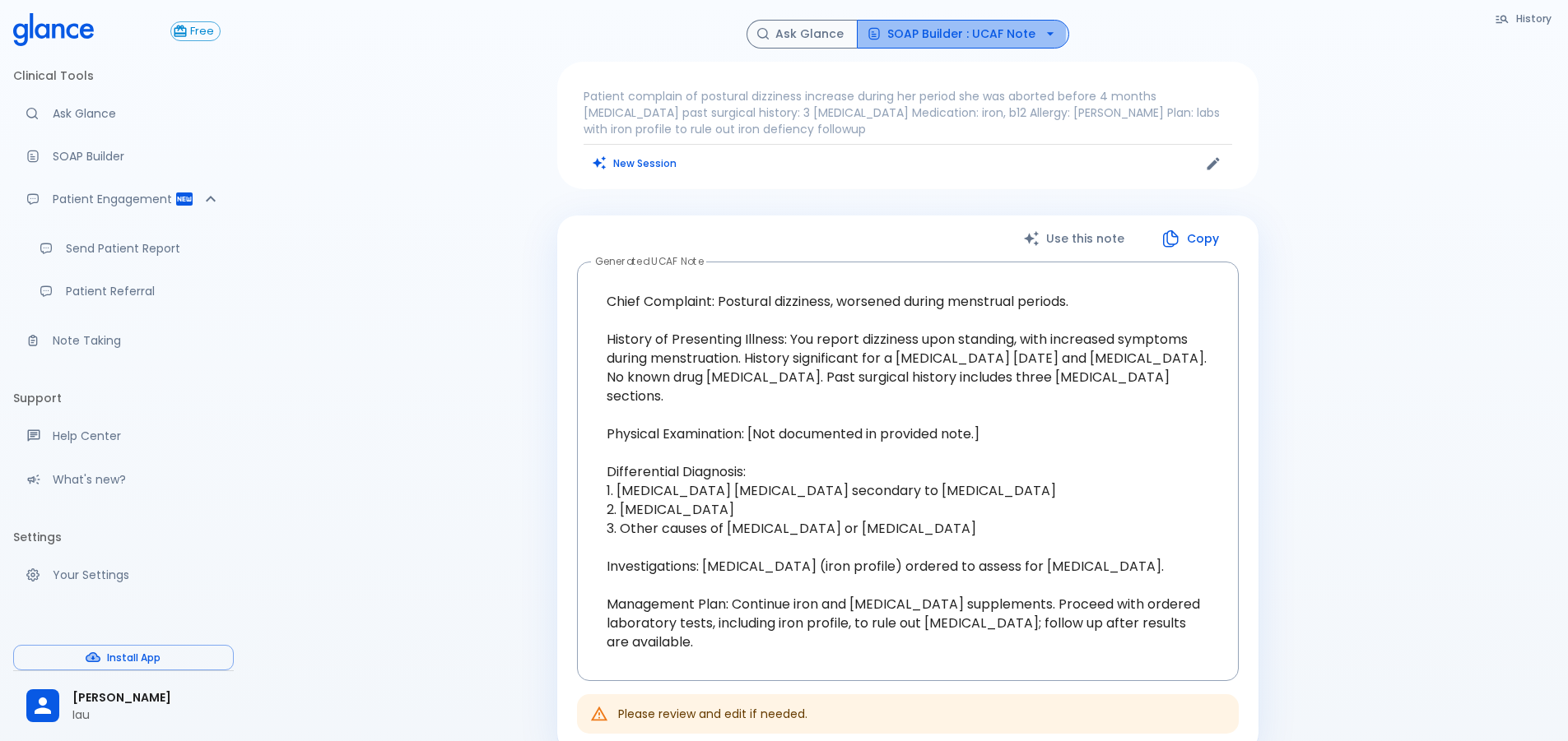
click at [906, 32] on button "SOAP Builder : UCAF Note" at bounding box center [963, 34] width 212 height 29
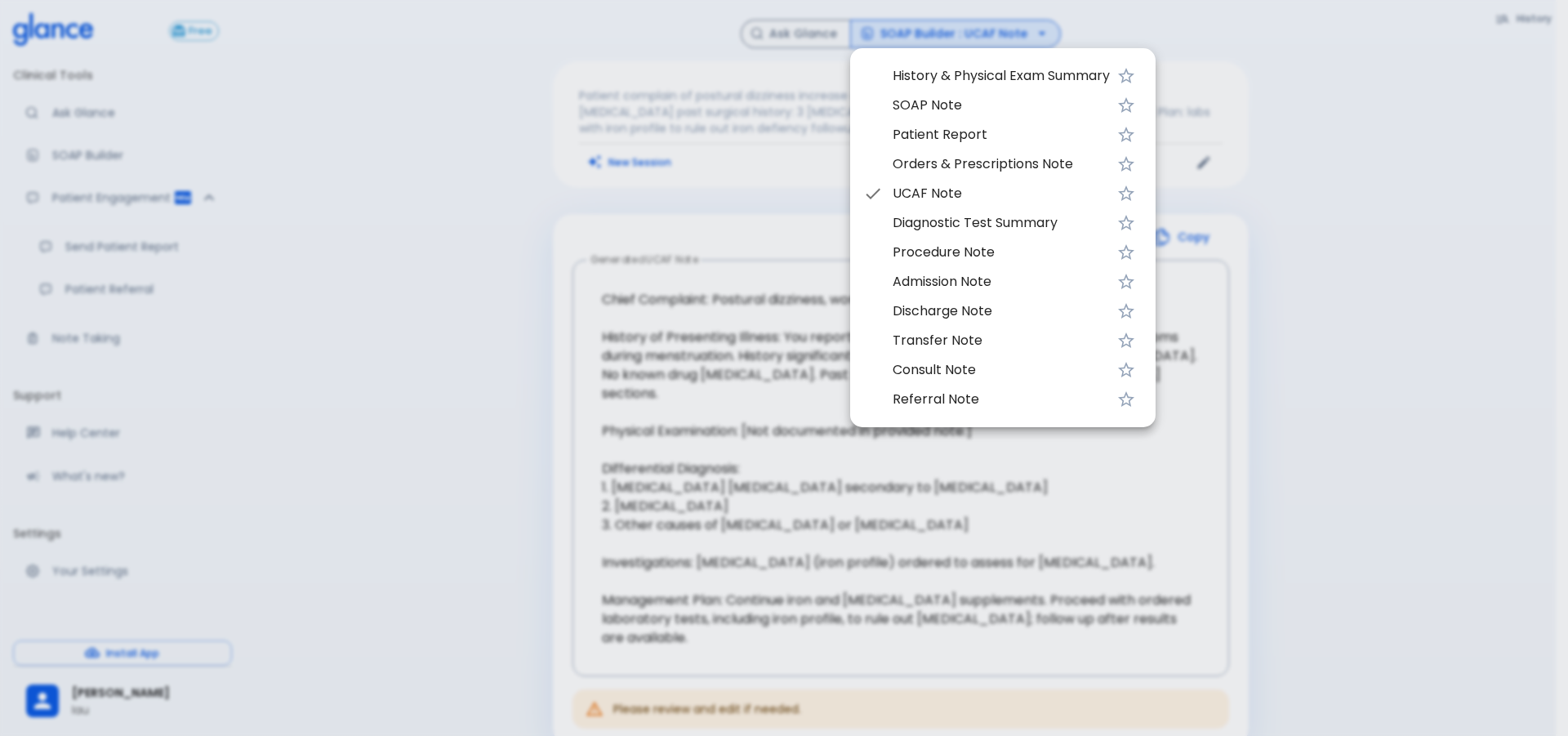
click at [1377, 147] on div at bounding box center [784, 368] width 1568 height 736
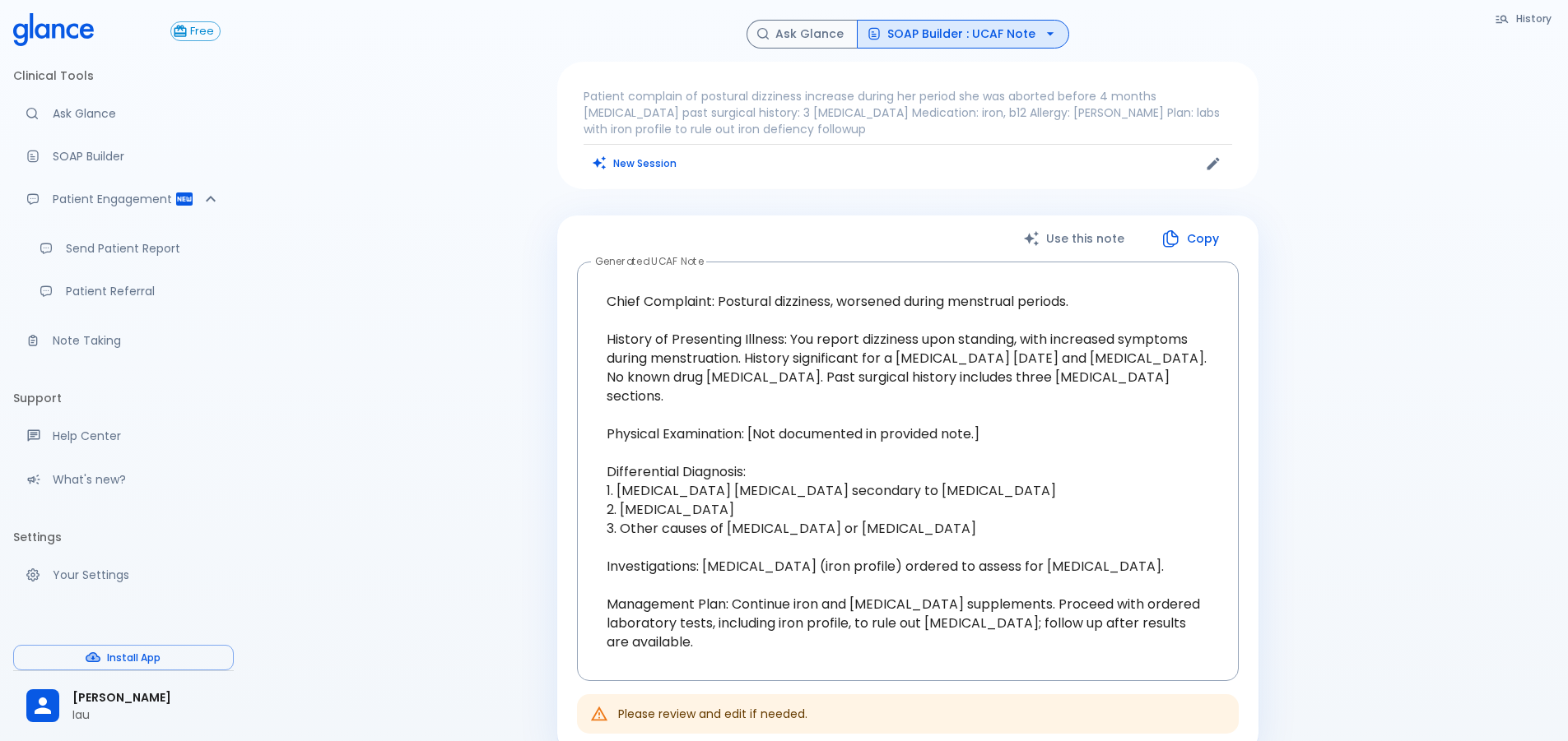
scroll to position [22, 0]
click at [1073, 237] on button "Use this note" at bounding box center [1074, 239] width 137 height 34
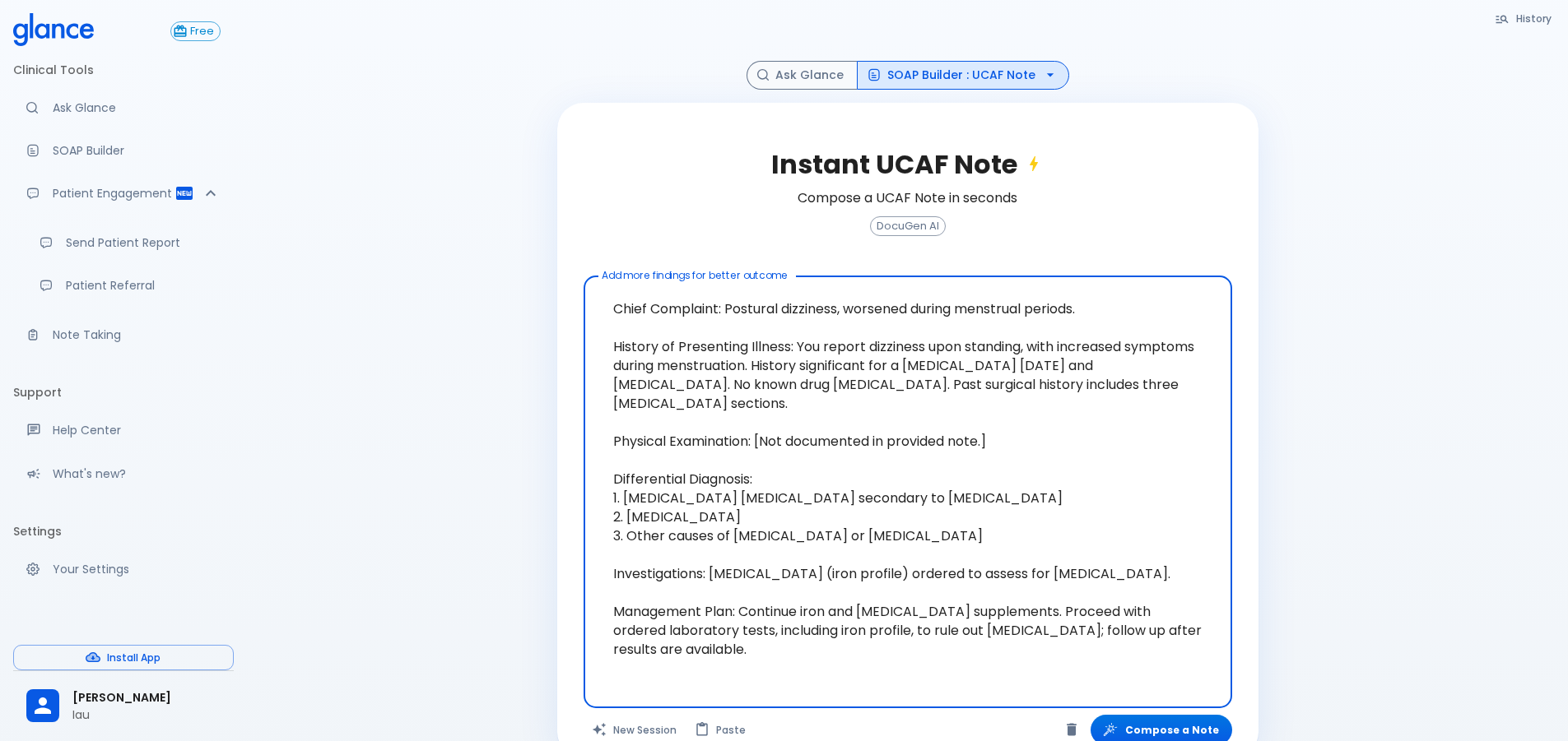
scroll to position [144, 0]
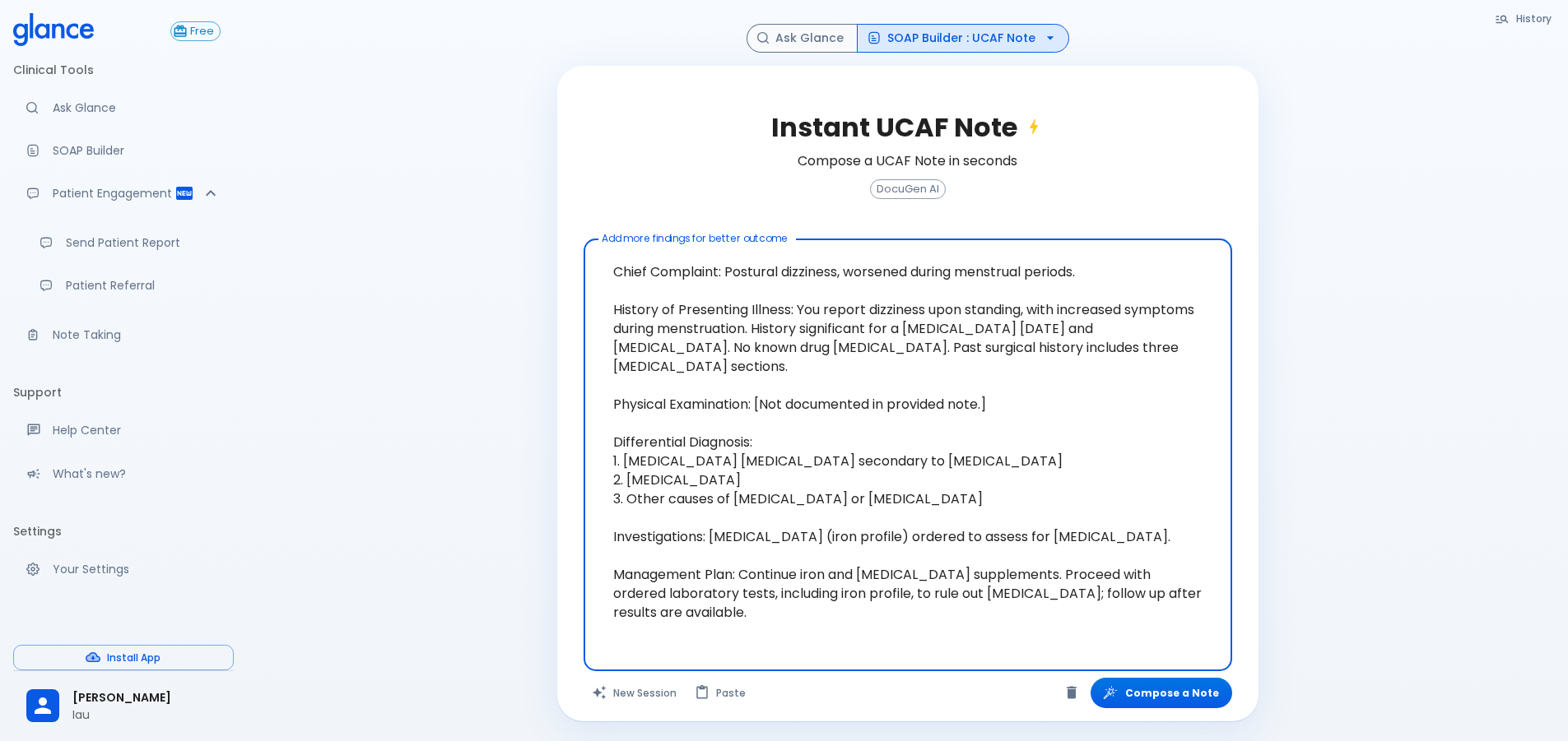
click at [947, 39] on button "SOAP Builder : UCAF Note" at bounding box center [963, 39] width 212 height 29
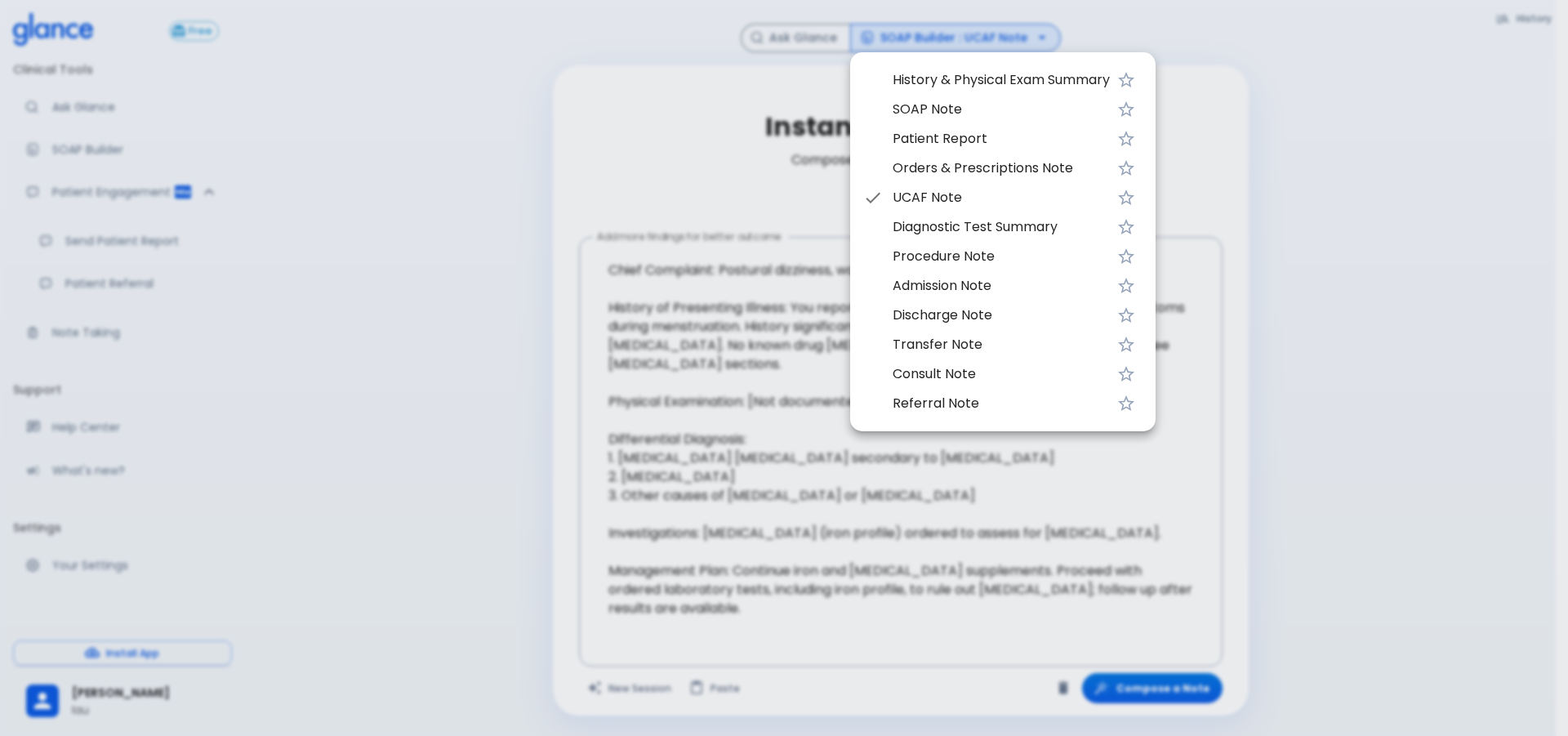
click at [828, 34] on div at bounding box center [784, 368] width 1568 height 736
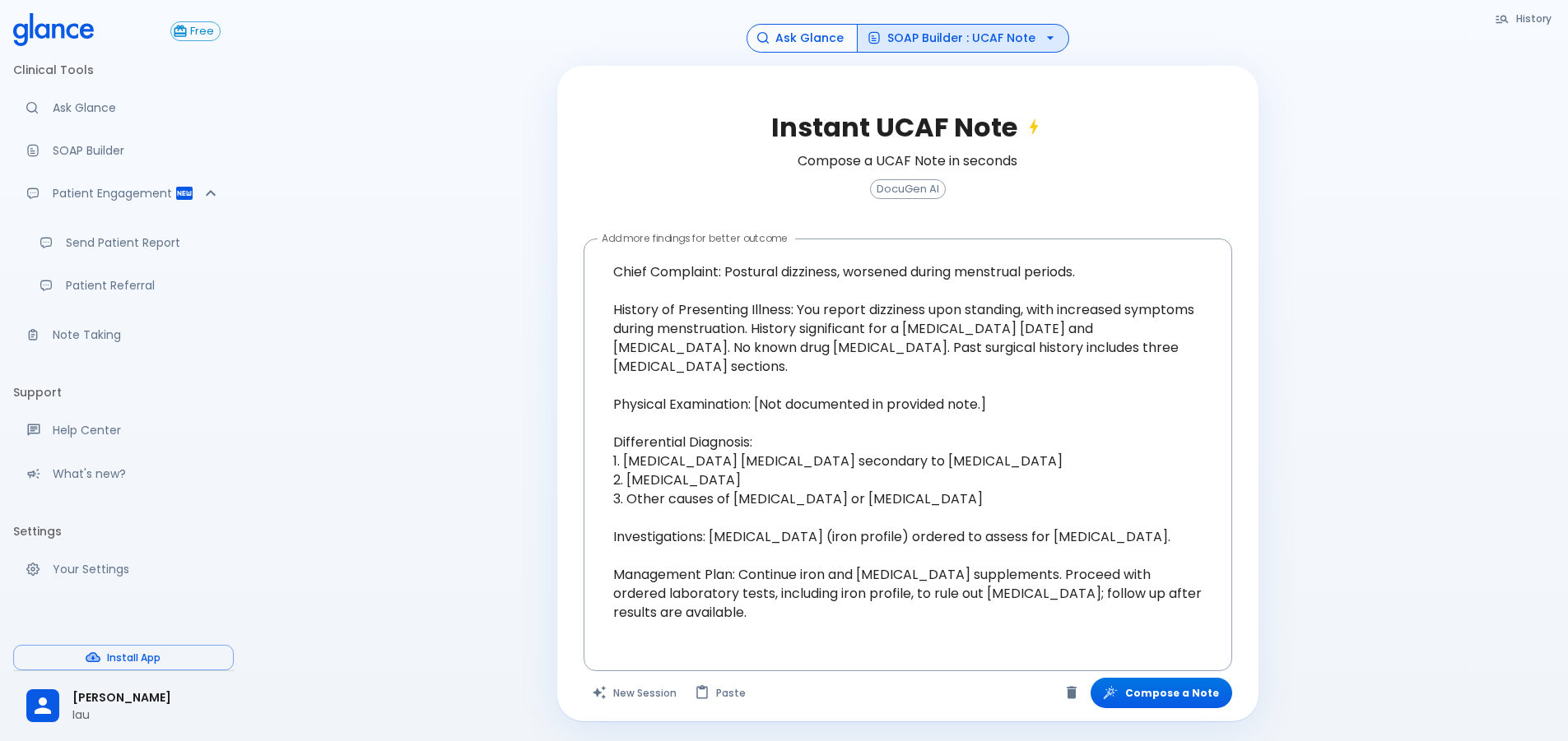
click at [805, 45] on button "Ask Glance" at bounding box center [802, 39] width 111 height 29
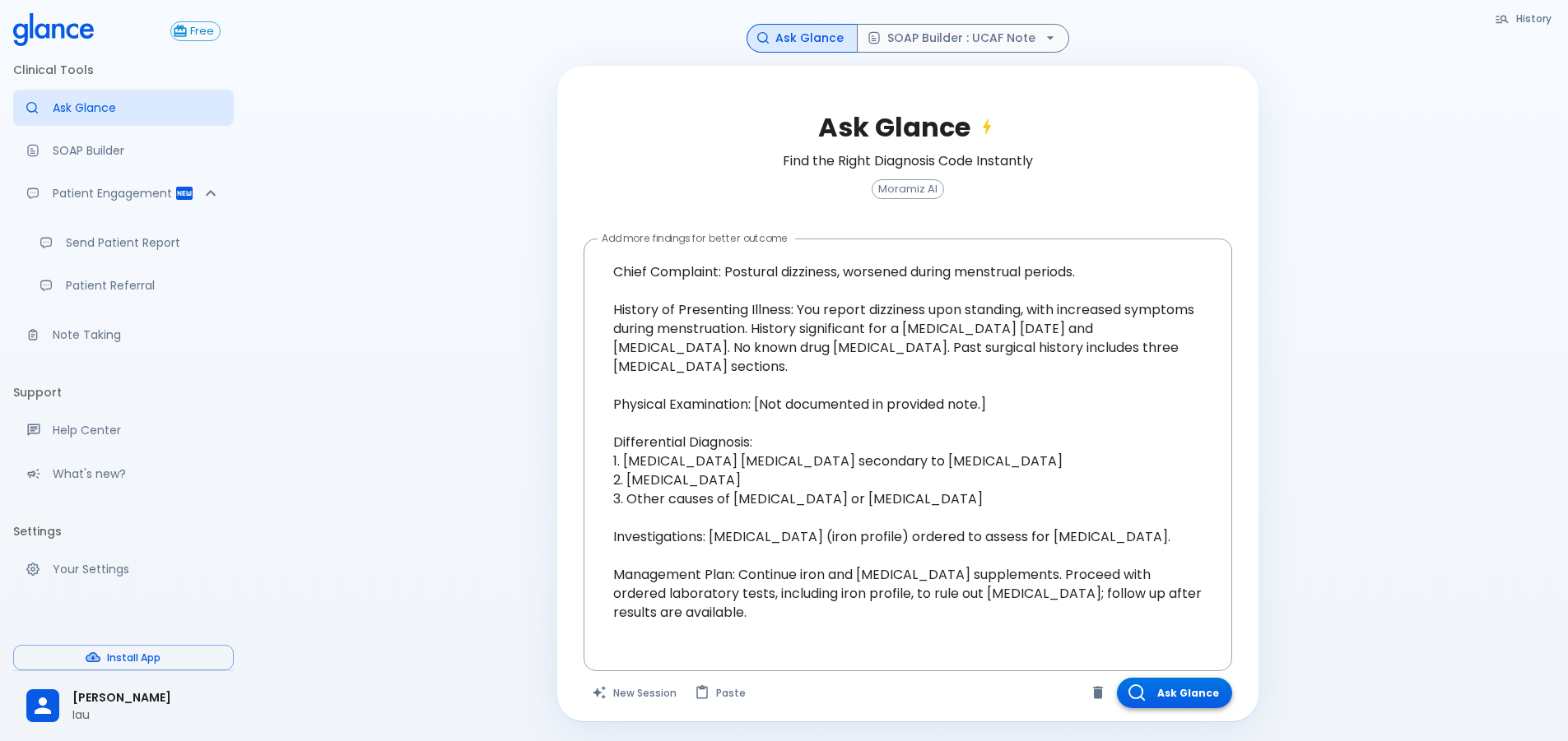
click at [1176, 687] on button "Ask Glance" at bounding box center [1175, 692] width 115 height 30
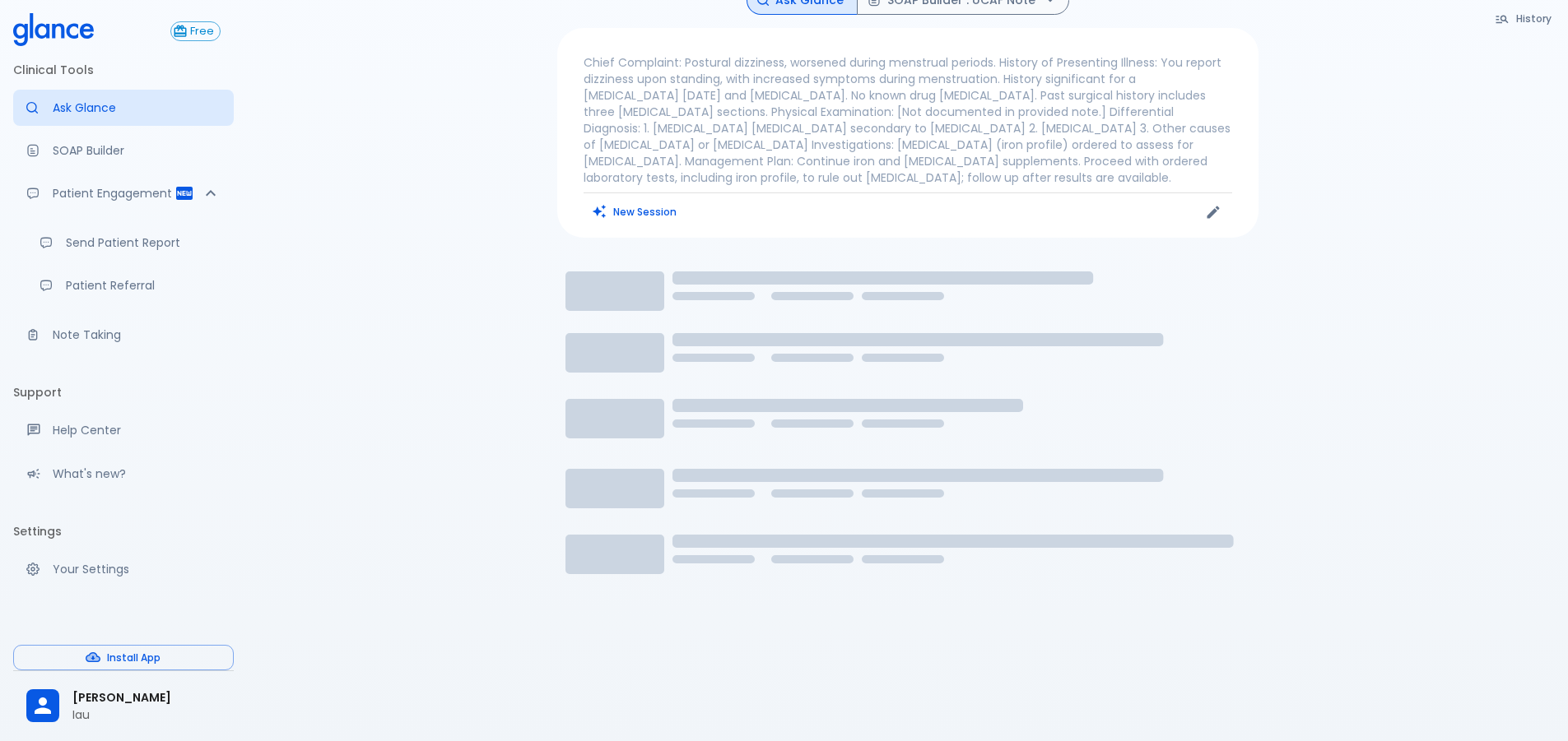
scroll to position [32, 0]
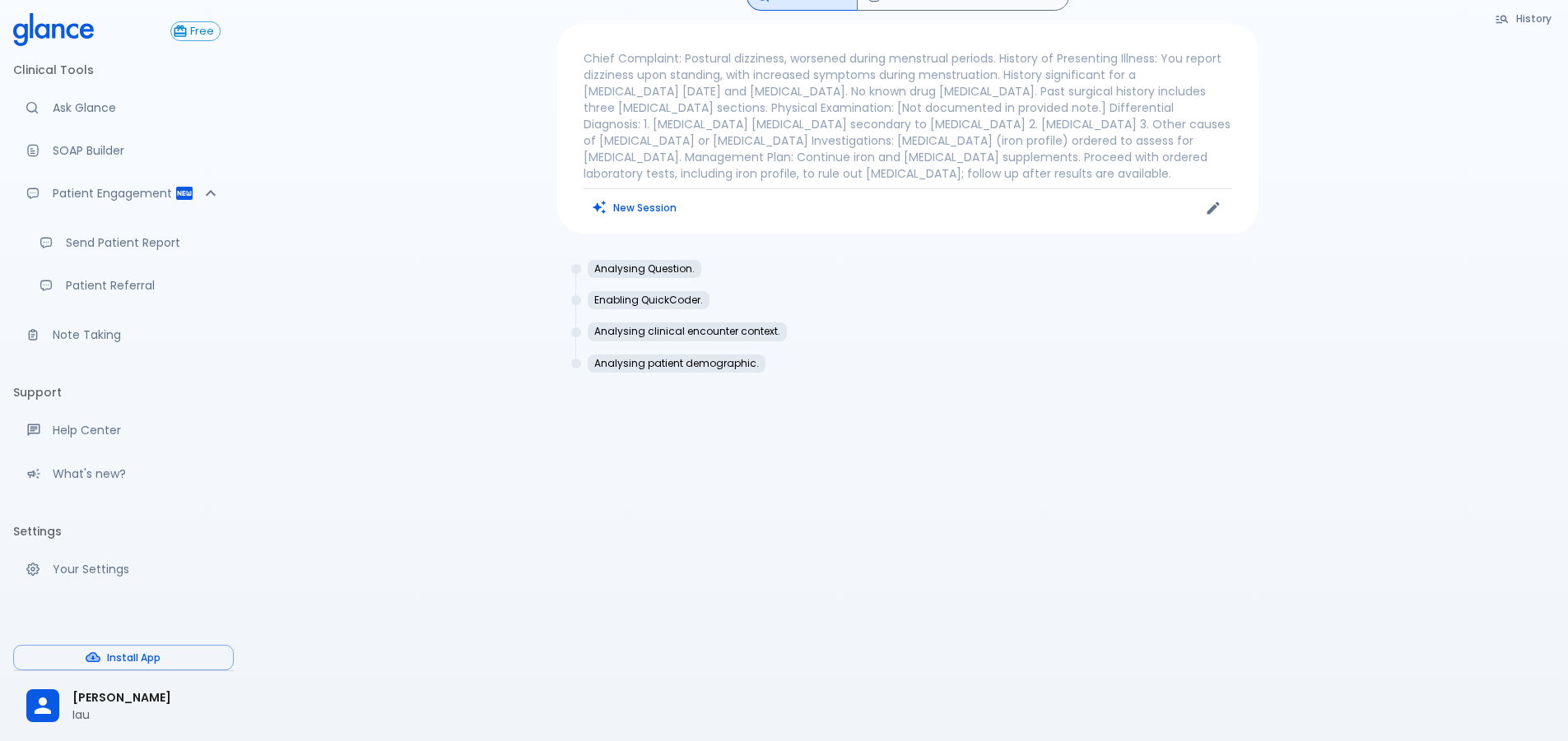
scroll to position [40, 0]
